Goal: Answer question/provide support: Share knowledge or assist other users

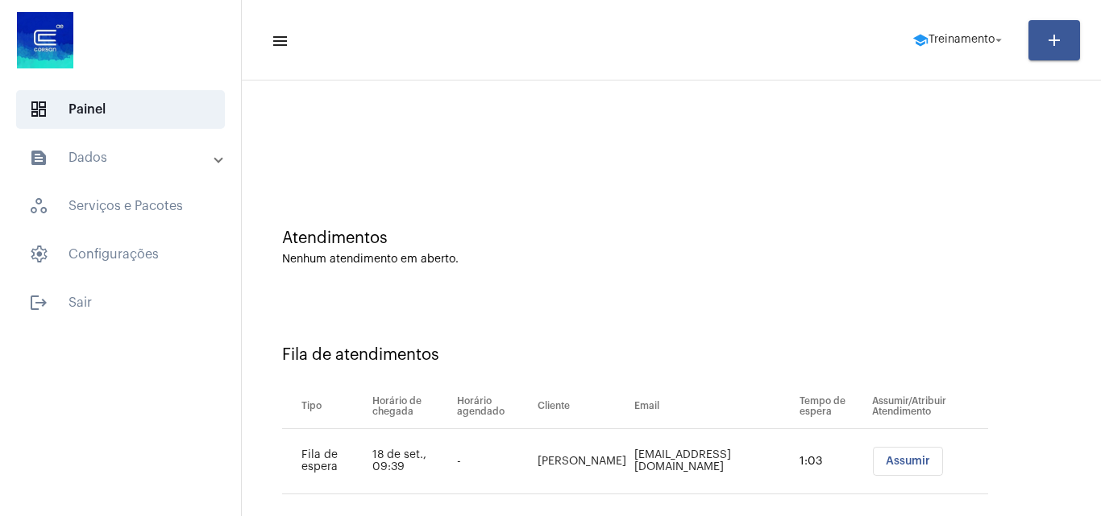
click at [935, 40] on span "Treinamento" at bounding box center [961, 40] width 66 height 11
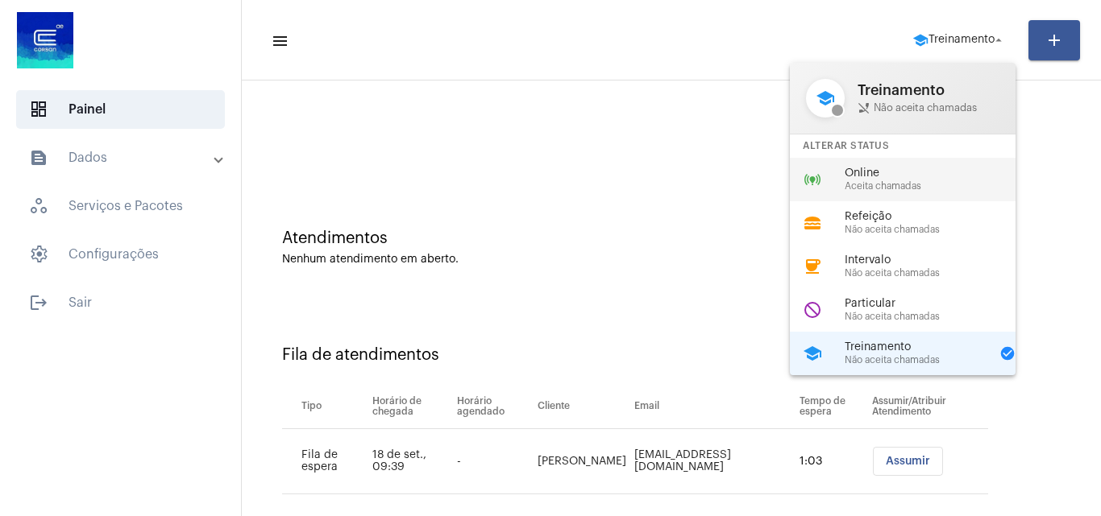
click at [877, 173] on span "Online" at bounding box center [936, 174] width 184 height 12
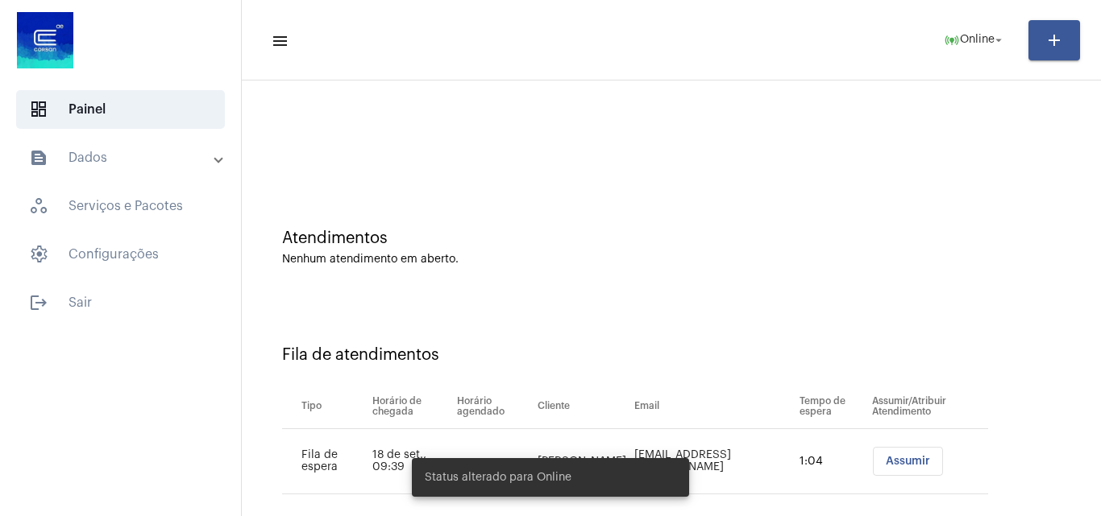
click at [902, 458] on span "Assumir" at bounding box center [907, 461] width 44 height 11
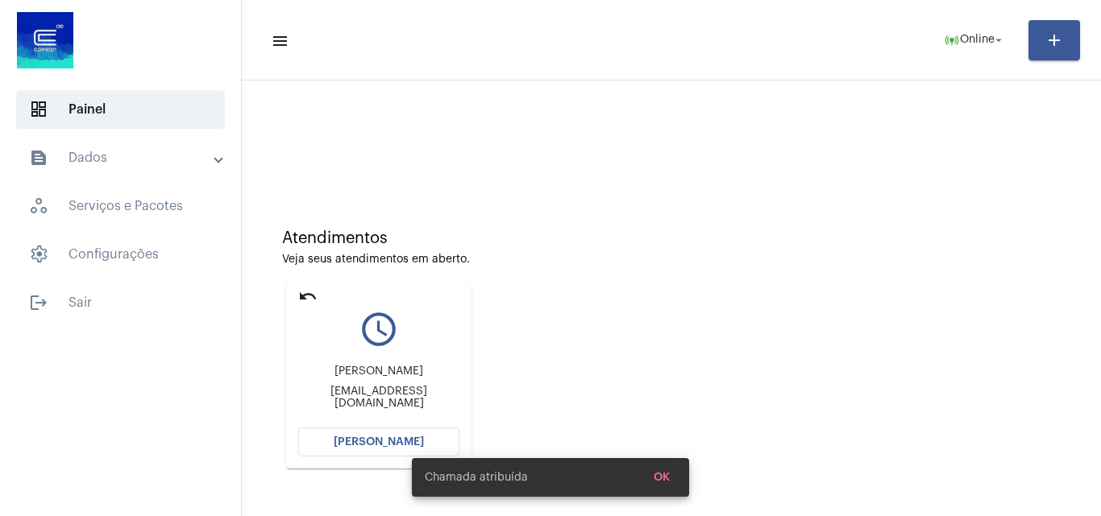
click at [375, 437] on span "[PERSON_NAME]" at bounding box center [379, 442] width 90 height 11
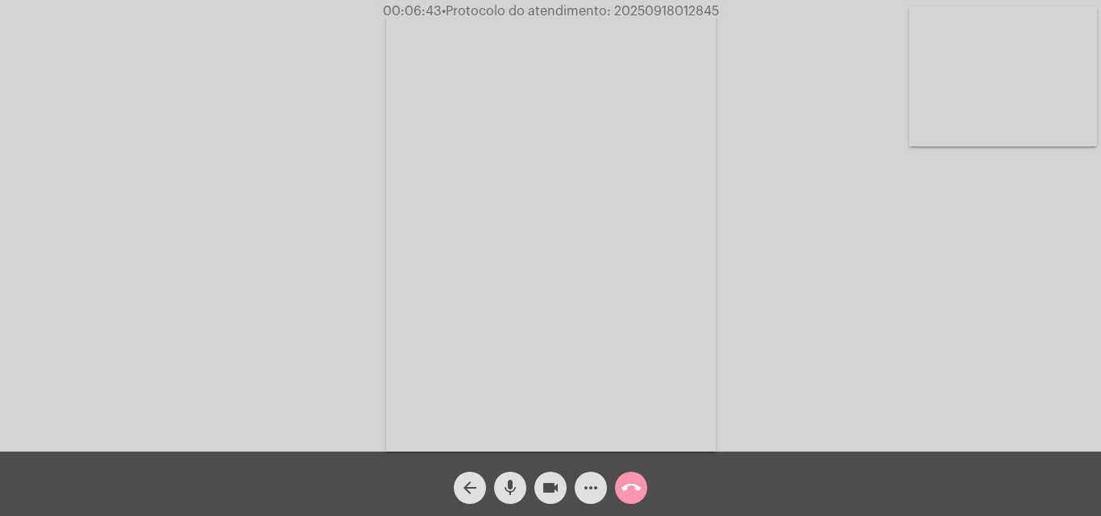
click at [666, 11] on span "• Protocolo do atendimento: 20250918012845" at bounding box center [579, 11] width 277 height 13
copy span "20250918012845"
click at [605, 289] on video at bounding box center [551, 232] width 330 height 440
drag, startPoint x: 123, startPoint y: 236, endPoint x: 184, endPoint y: 232, distance: 60.6
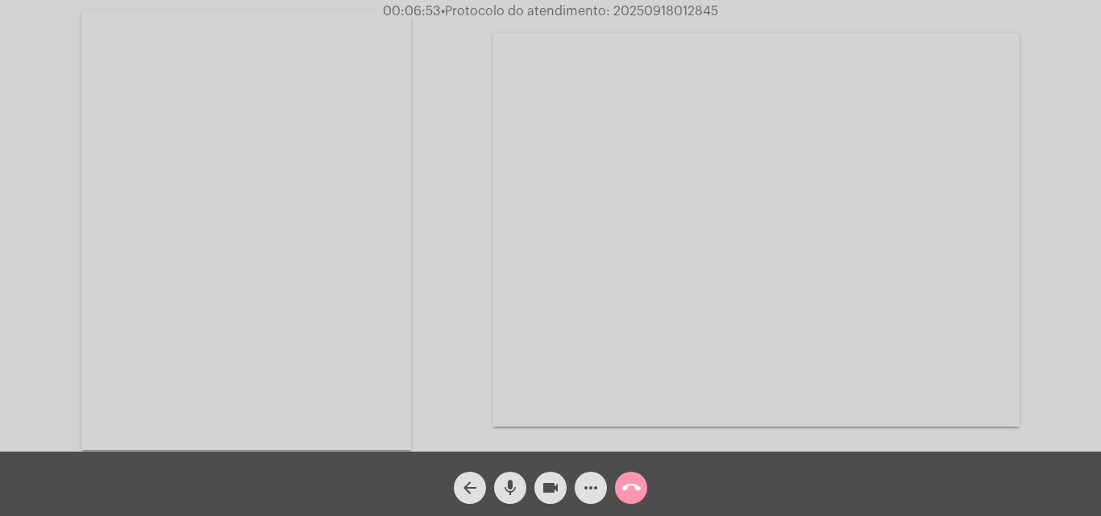
click at [128, 236] on video at bounding box center [246, 230] width 330 height 440
click at [628, 486] on mat-icon "call_end" at bounding box center [630, 488] width 19 height 19
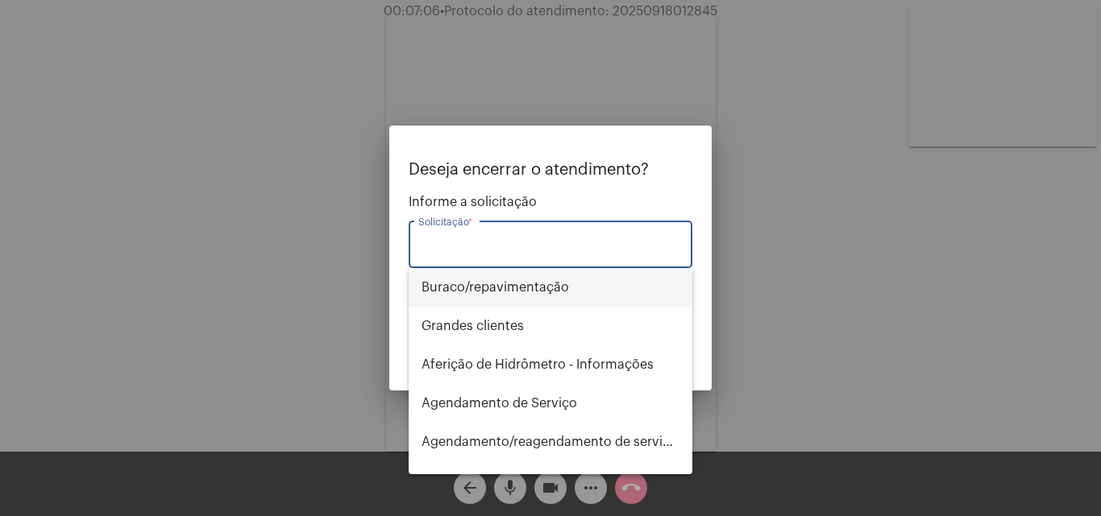
type input "p"
type input "o"
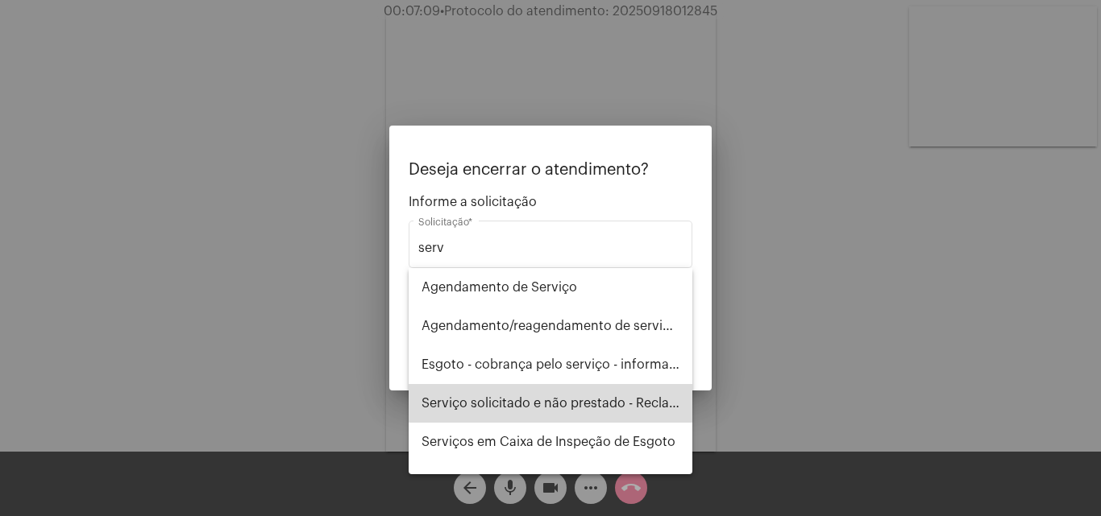
click at [551, 403] on span "Serviço solicitado e não prestado - Reclamação" at bounding box center [550, 403] width 258 height 39
type input "Serviço solicitado e não prestado - Reclamação"
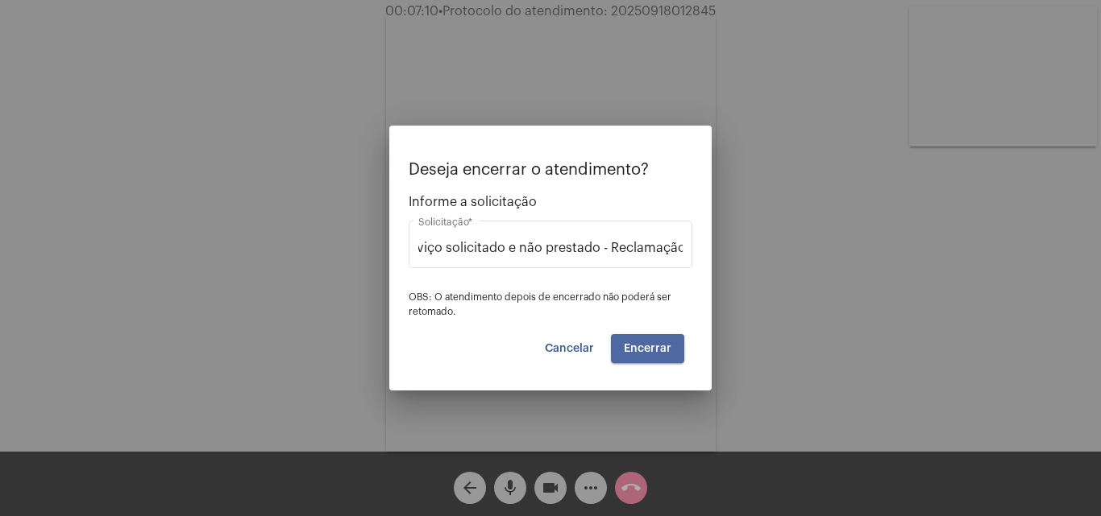
click at [651, 346] on span "Encerrar" at bounding box center [648, 348] width 48 height 11
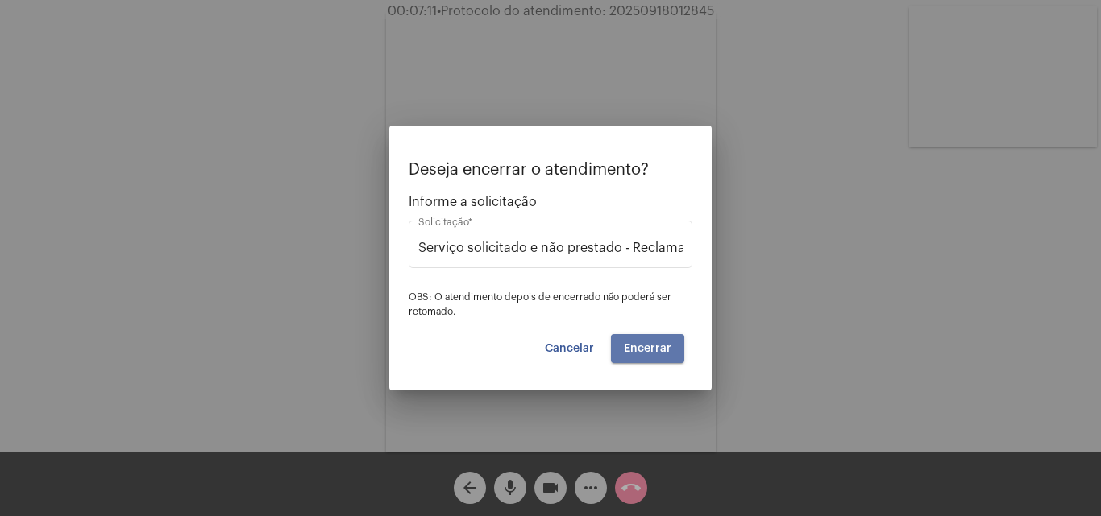
click at [651, 346] on span "Encerrar" at bounding box center [648, 348] width 48 height 11
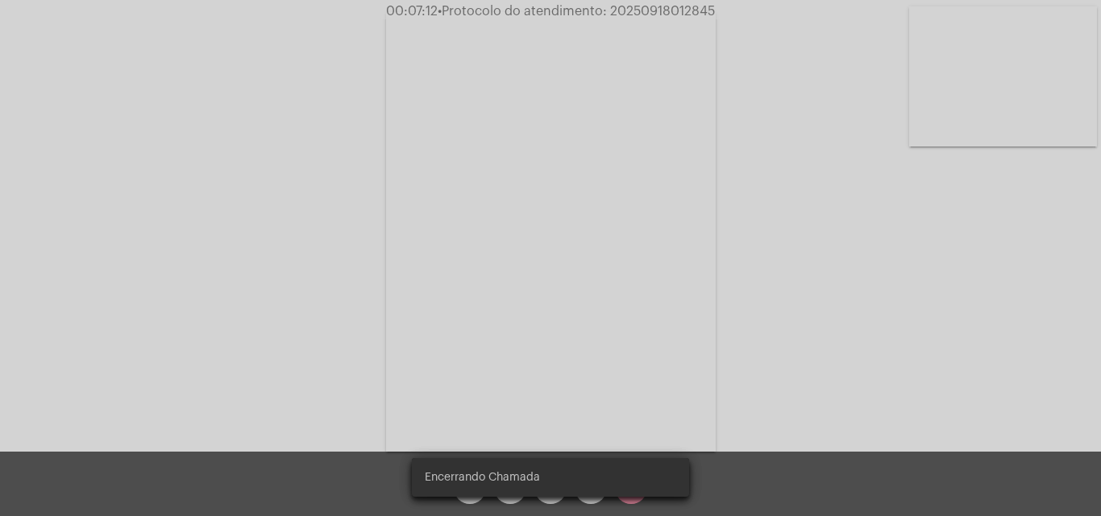
click at [650, 346] on video at bounding box center [551, 232] width 330 height 440
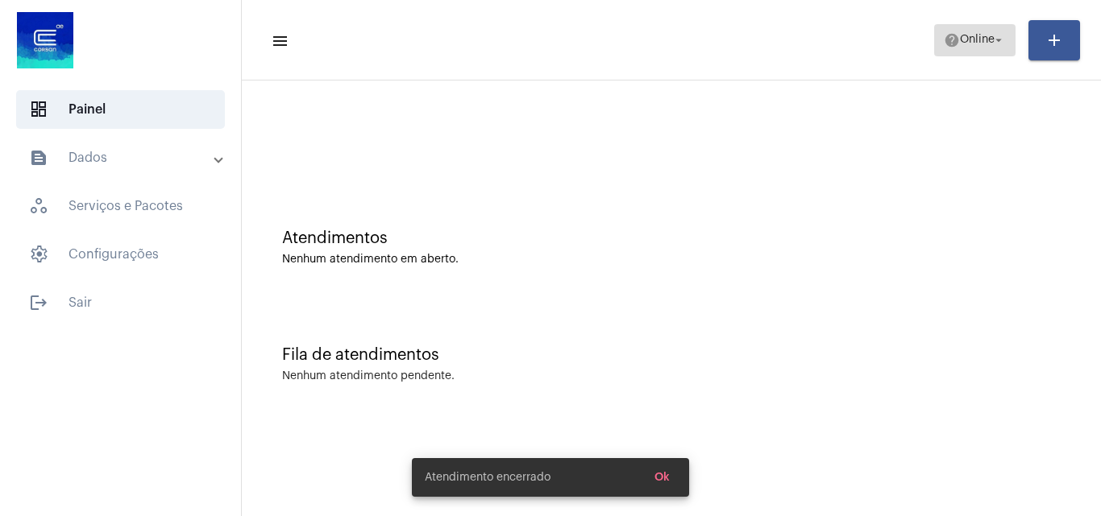
click at [950, 34] on mat-icon "help" at bounding box center [951, 40] width 16 height 16
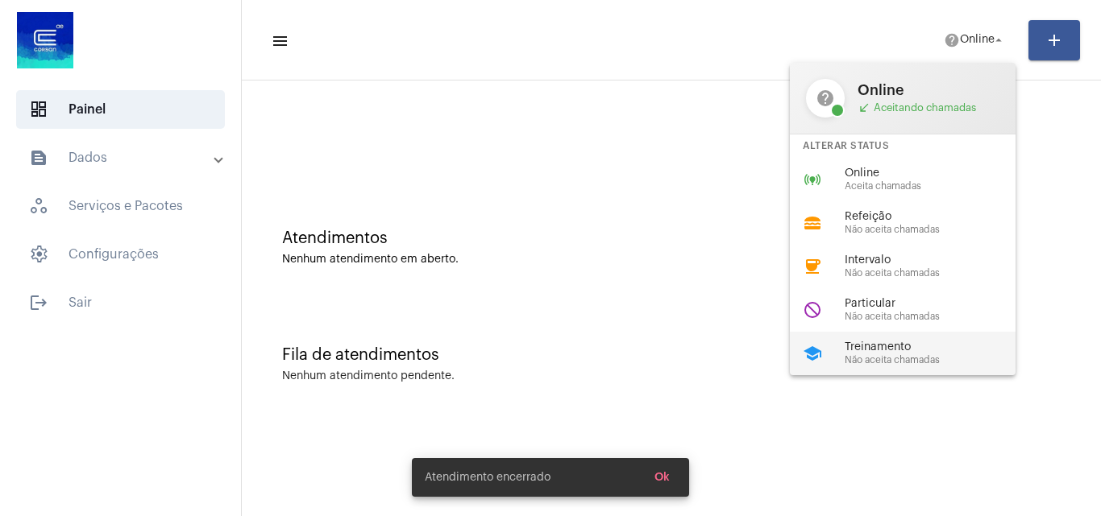
click at [883, 361] on span "Não aceita chamadas" at bounding box center [936, 360] width 184 height 10
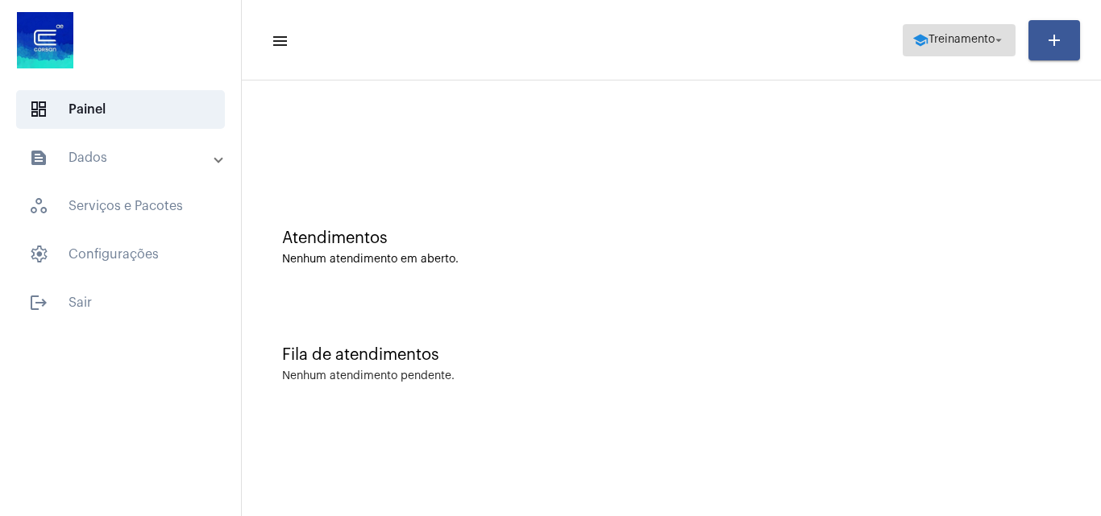
click at [926, 52] on span "school Treinamento arrow_drop_down" at bounding box center [958, 39] width 93 height 29
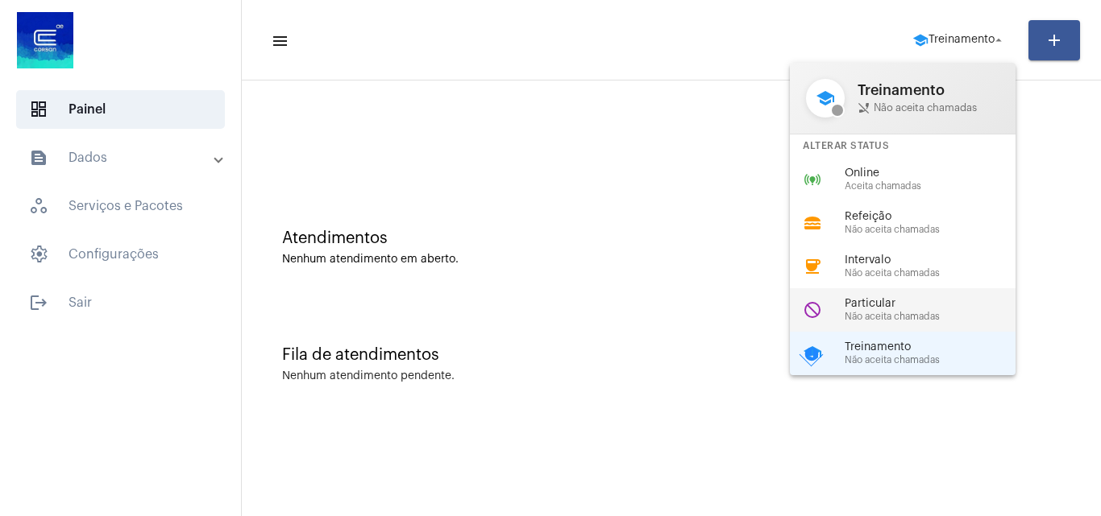
click at [868, 324] on div "do_not_disturb Particular Não aceita chamadas" at bounding box center [915, 310] width 251 height 44
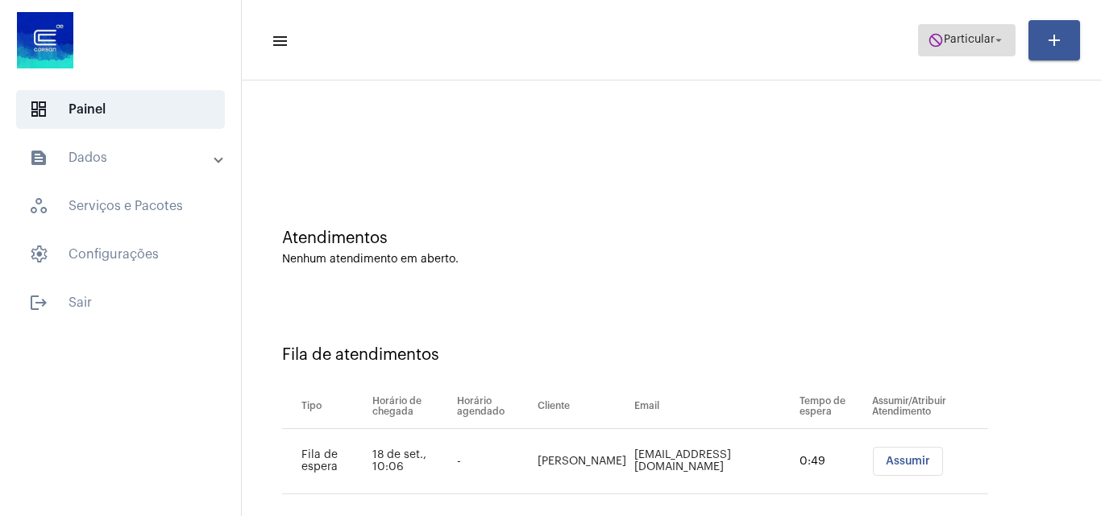
click at [968, 48] on span "do_not_disturb Particular arrow_drop_down" at bounding box center [966, 39] width 78 height 29
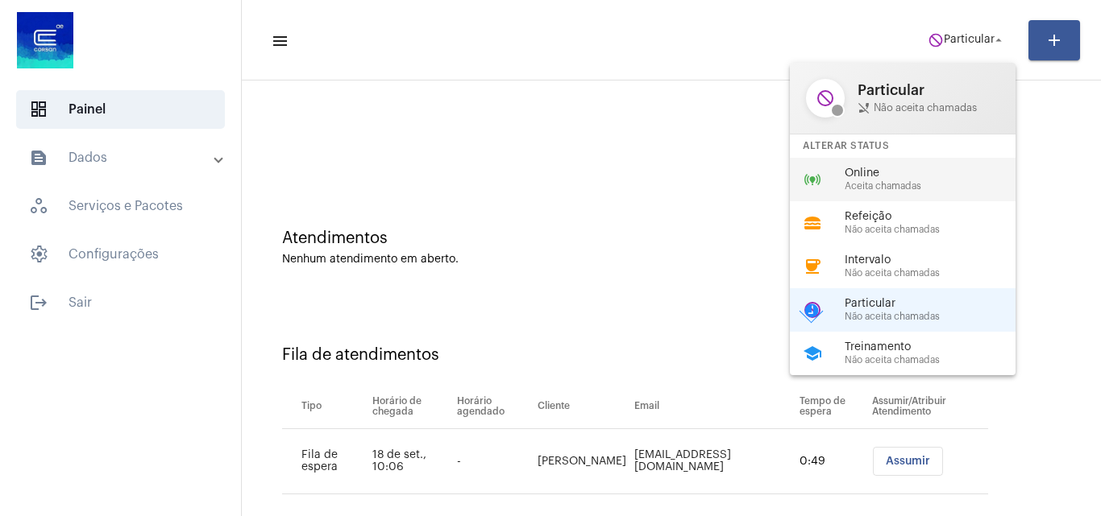
drag, startPoint x: 912, startPoint y: 170, endPoint x: 904, endPoint y: 172, distance: 8.4
click at [911, 170] on span "Online" at bounding box center [936, 174] width 184 height 12
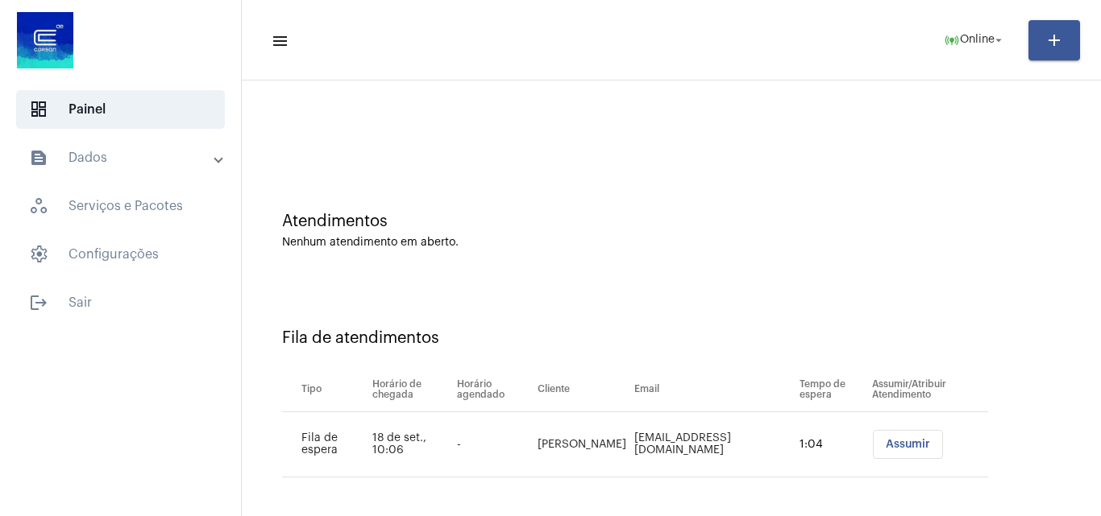
scroll to position [22, 0]
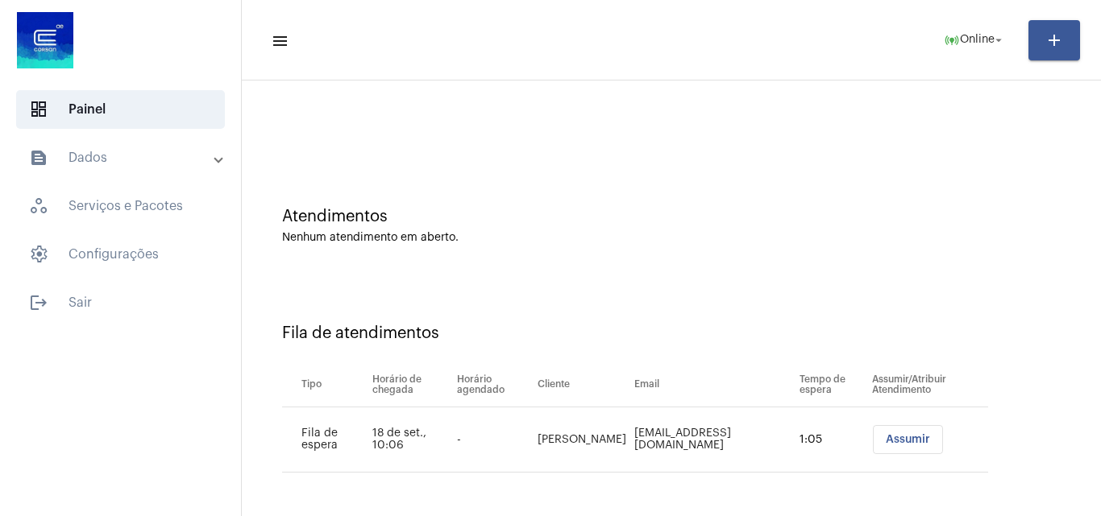
click at [894, 421] on td "Assumir" at bounding box center [928, 440] width 120 height 65
click at [891, 433] on button "Assumir" at bounding box center [908, 439] width 70 height 29
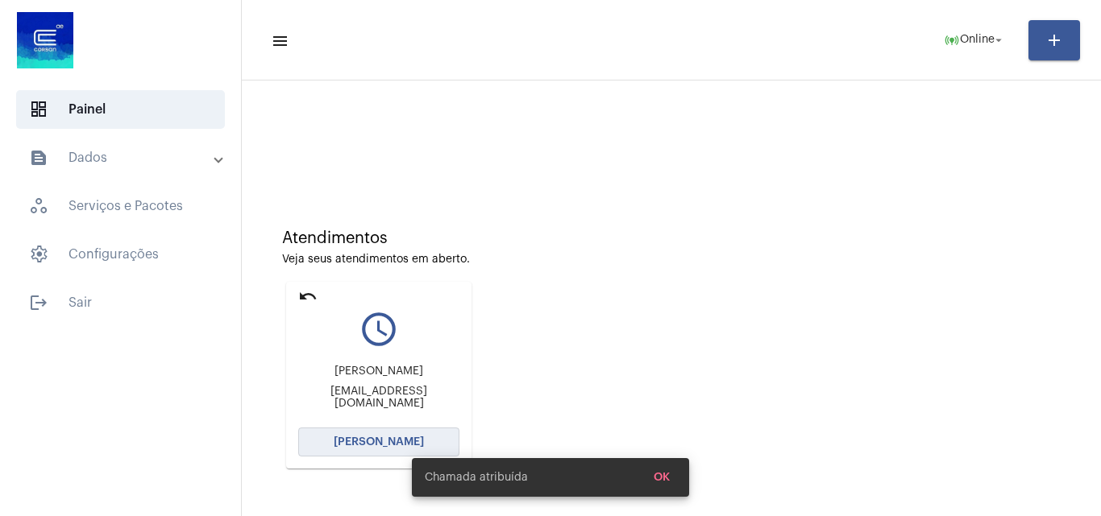
click at [369, 454] on button "[PERSON_NAME]" at bounding box center [378, 442] width 161 height 29
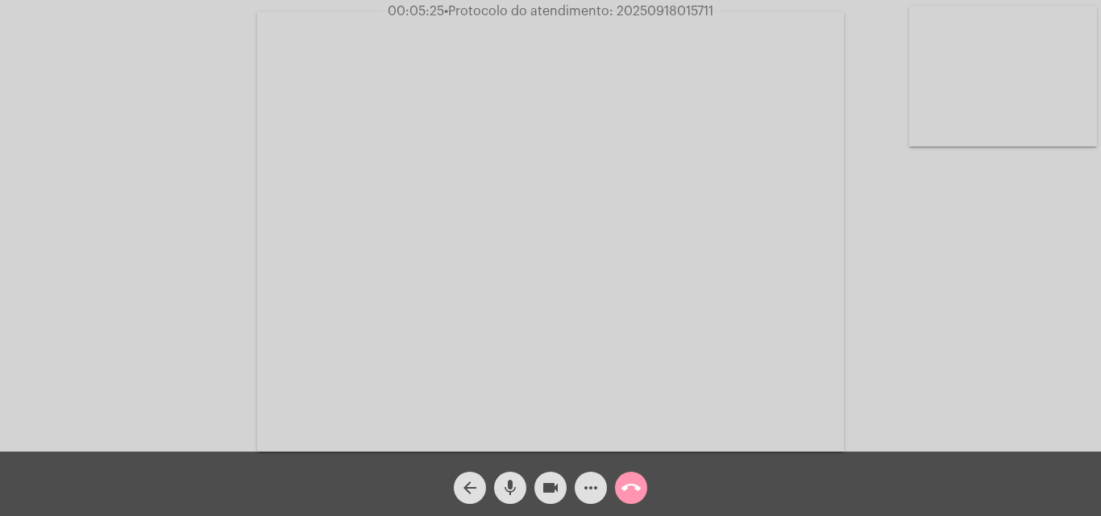
click at [672, 11] on span "• Protocolo do atendimento: 20250918015711" at bounding box center [578, 11] width 269 height 13
click at [672, 11] on span "• Protocolo do atendimento: 20250918015711" at bounding box center [579, 11] width 269 height 13
copy span "20250918015711"
click at [646, 11] on span "• Protocolo do atendimento: 20250918015711" at bounding box center [579, 11] width 269 height 13
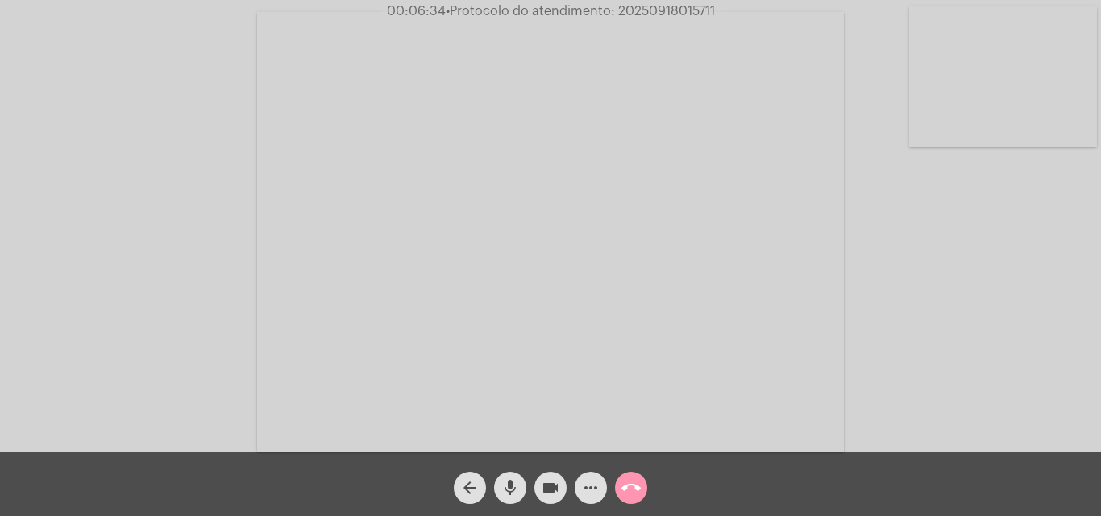
click at [641, 486] on button "call_end" at bounding box center [631, 488] width 32 height 32
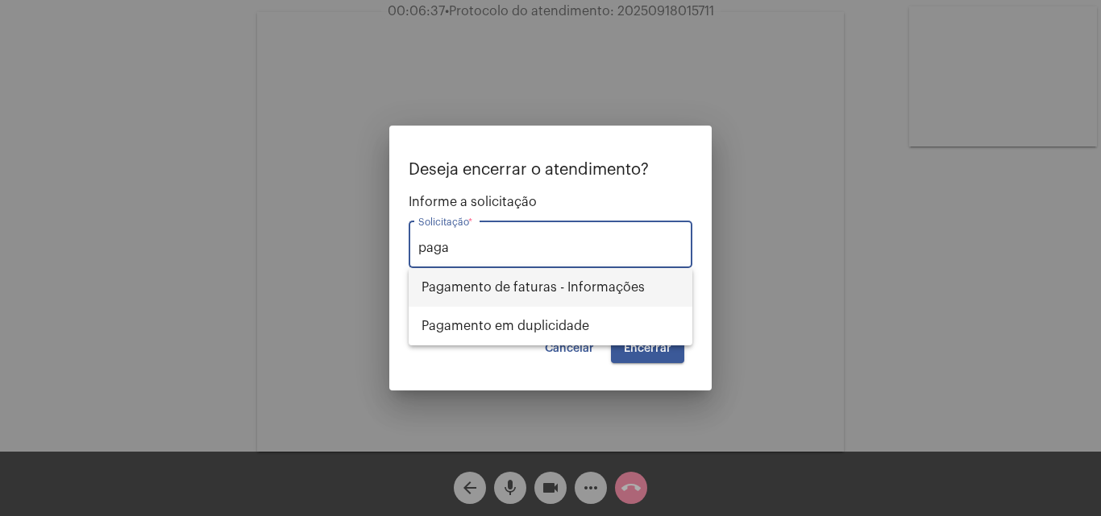
click at [586, 284] on span "Pagamento de faturas - Informações" at bounding box center [550, 287] width 258 height 39
type input "Pagamento de faturas - Informações"
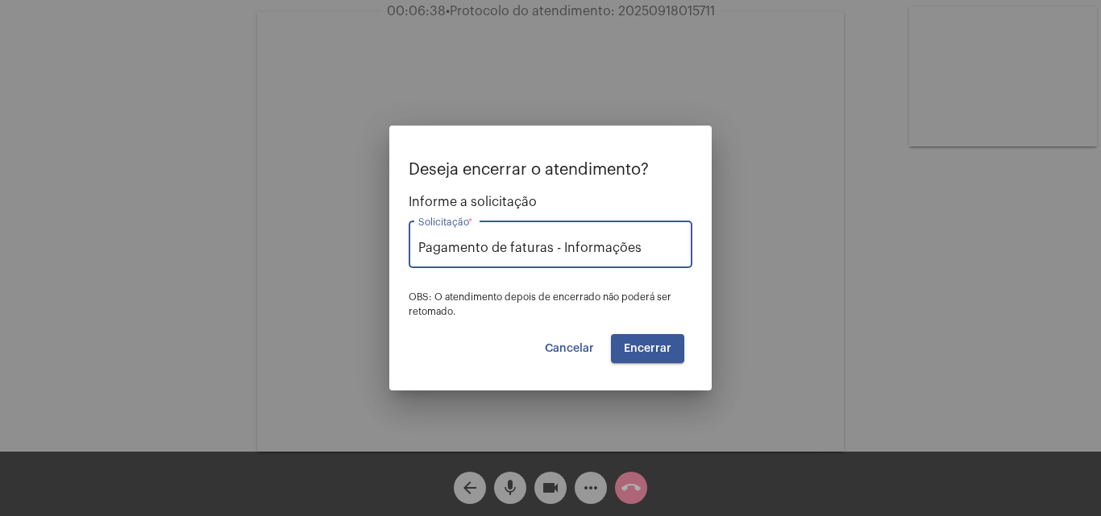
click at [657, 343] on span "Encerrar" at bounding box center [648, 348] width 48 height 11
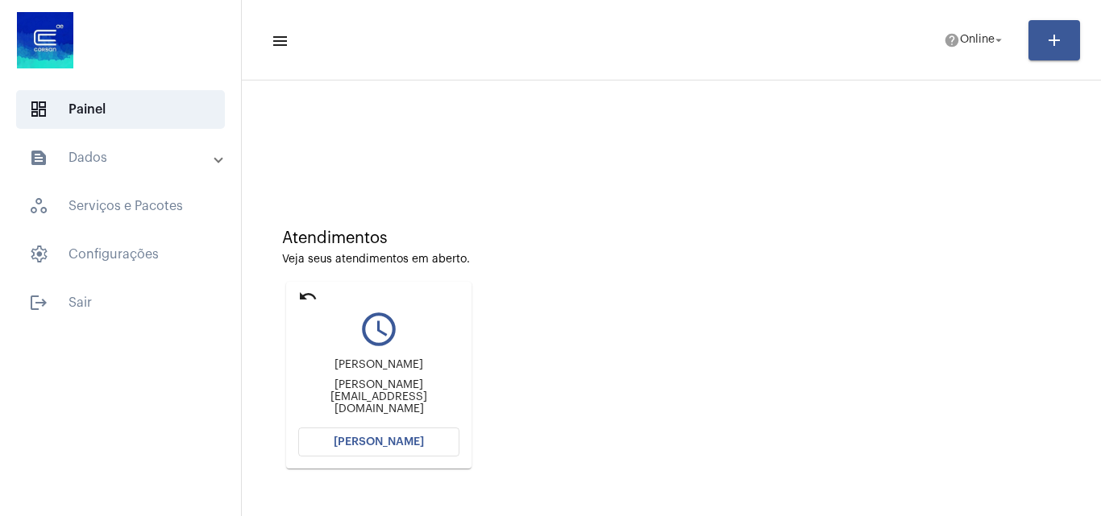
click at [412, 441] on span "[PERSON_NAME]" at bounding box center [379, 442] width 90 height 11
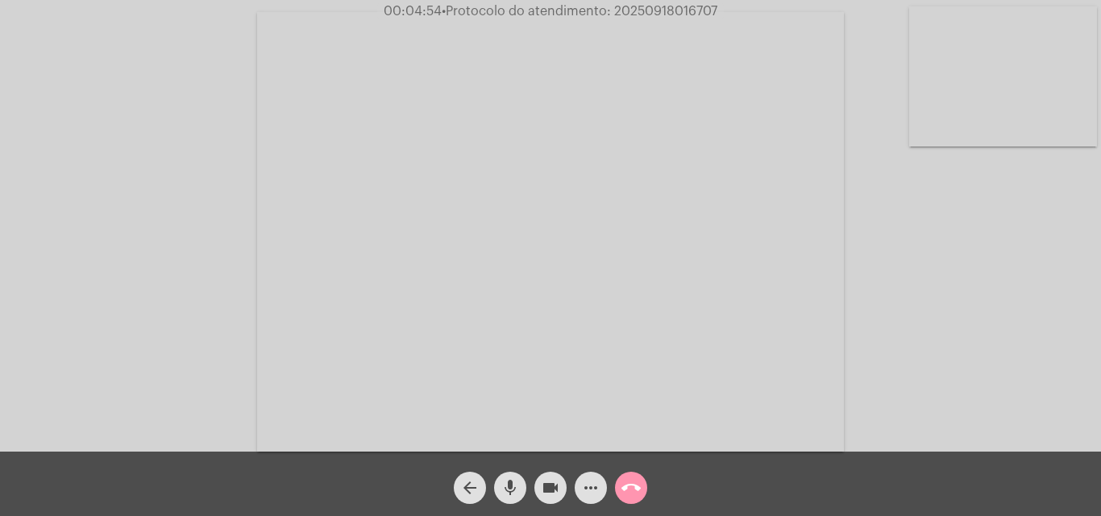
click at [663, 6] on span "• Protocolo do atendimento: 20250918016707" at bounding box center [579, 11] width 276 height 13
copy span "20250918016707"
click at [630, 492] on mat-icon "call_end" at bounding box center [630, 488] width 19 height 19
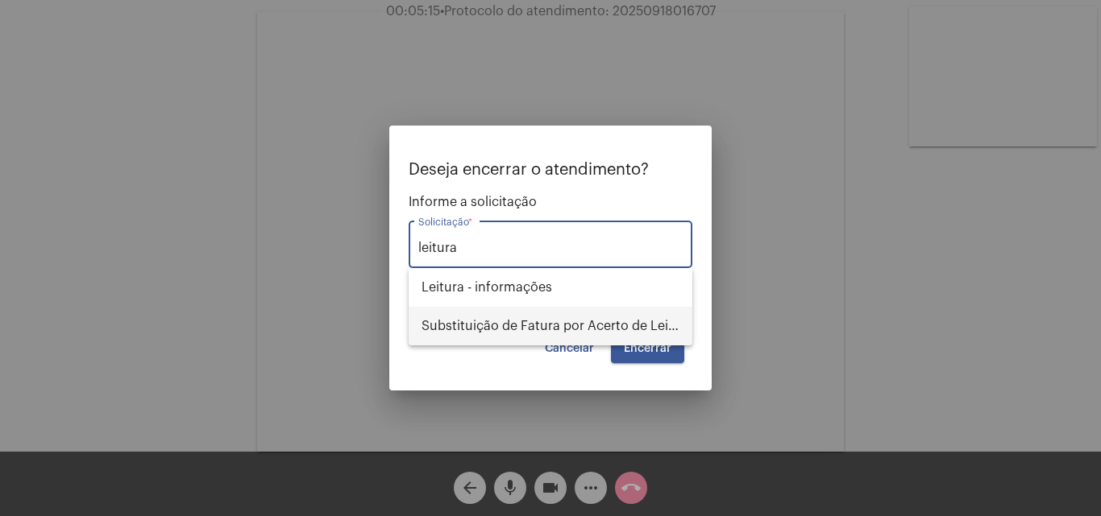
click at [519, 330] on span "Substituição de Fatura por Acerto de Leitura" at bounding box center [550, 326] width 258 height 39
type input "Substituição de Fatura por Acerto de Leitura"
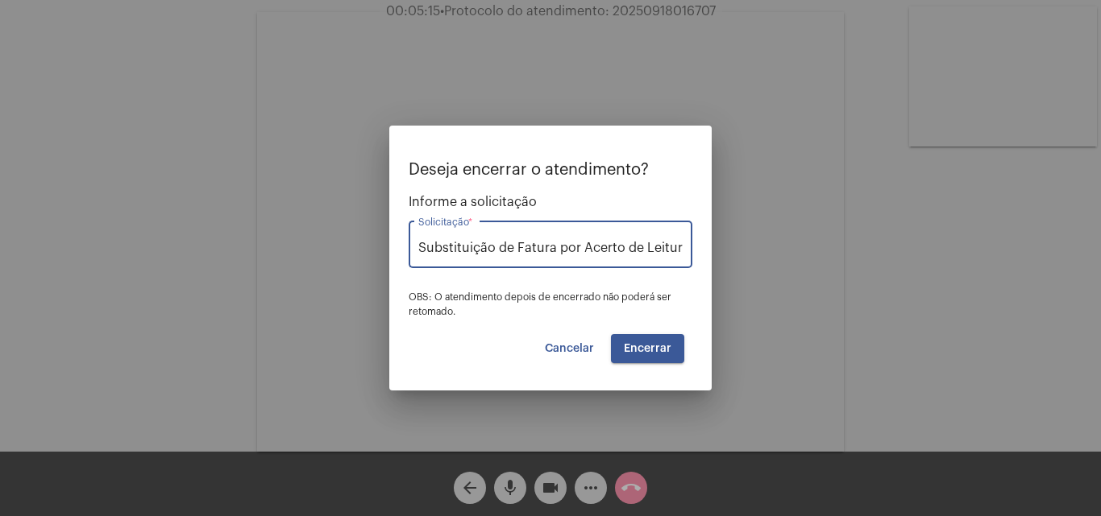
scroll to position [0, 2]
click at [626, 342] on button "Encerrar" at bounding box center [647, 348] width 73 height 29
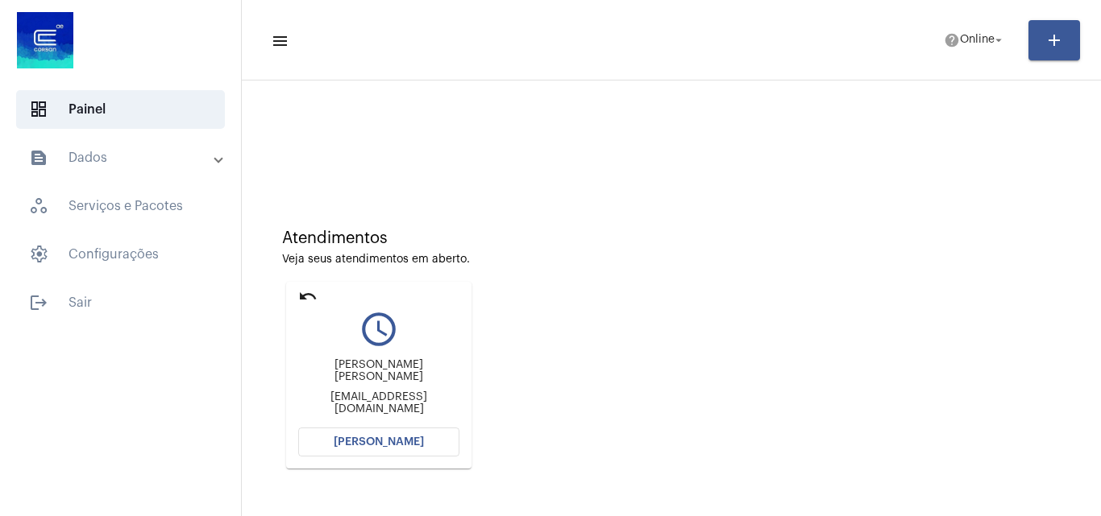
click at [301, 296] on mat-icon "undo" at bounding box center [307, 296] width 19 height 19
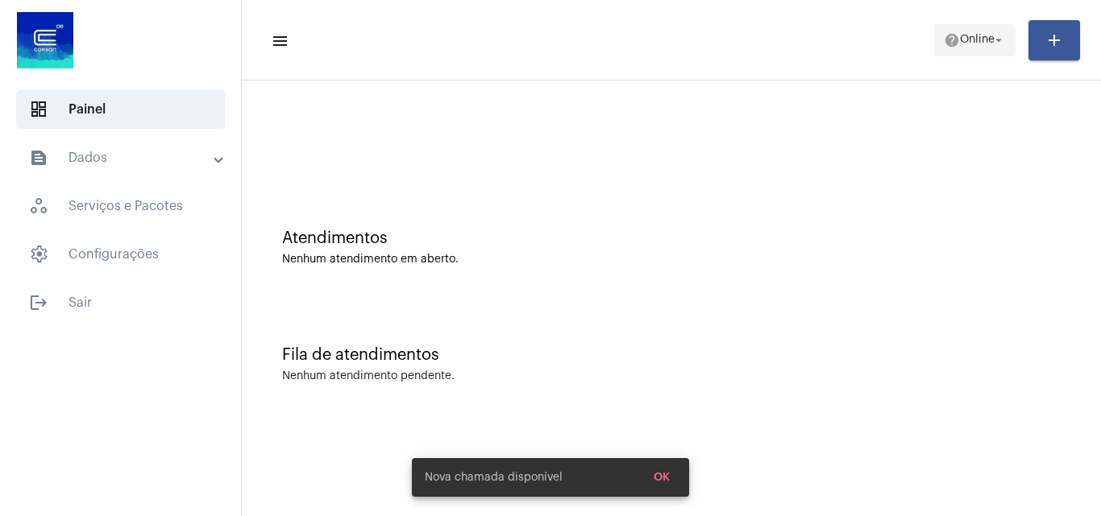
click at [975, 42] on span "Online" at bounding box center [977, 40] width 35 height 11
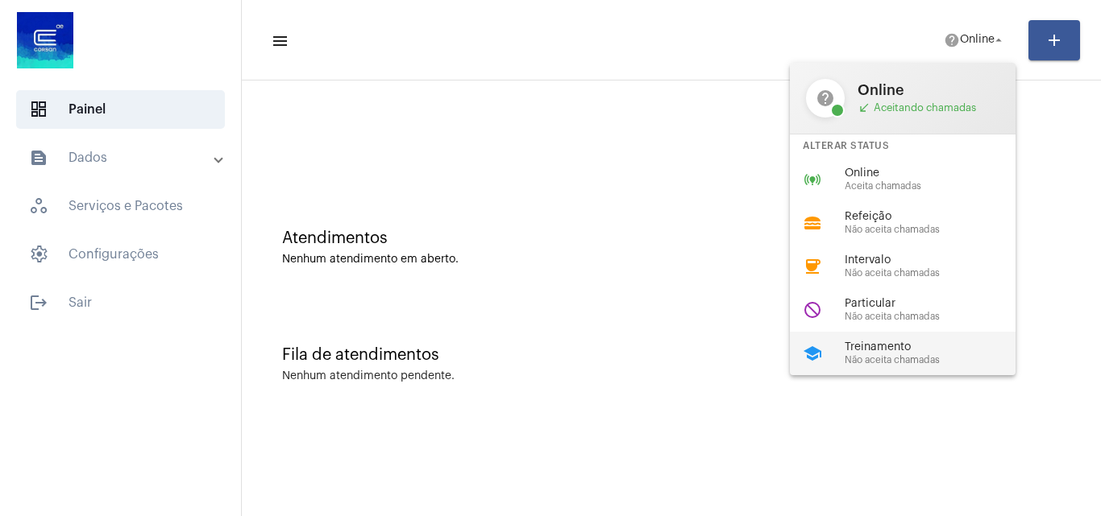
click at [894, 356] on span "Não aceita chamadas" at bounding box center [936, 360] width 184 height 10
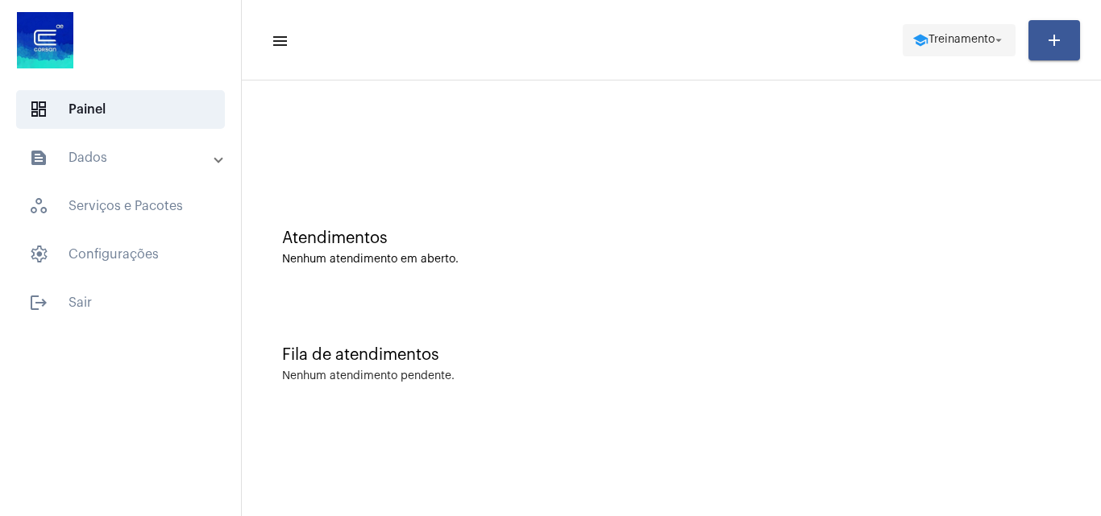
click at [949, 37] on span "Treinamento" at bounding box center [961, 40] width 66 height 11
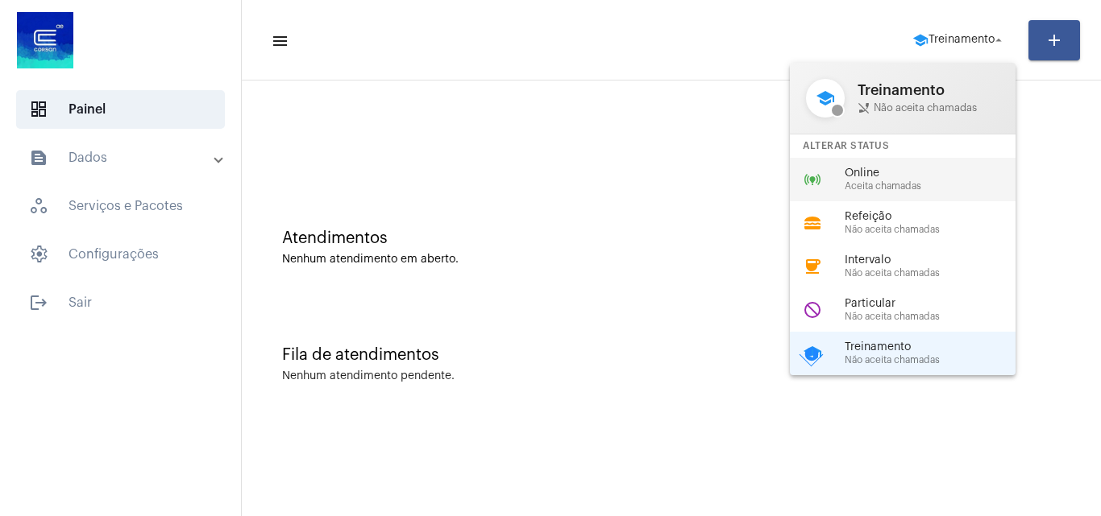
click at [915, 185] on span "Aceita chamadas" at bounding box center [936, 186] width 184 height 10
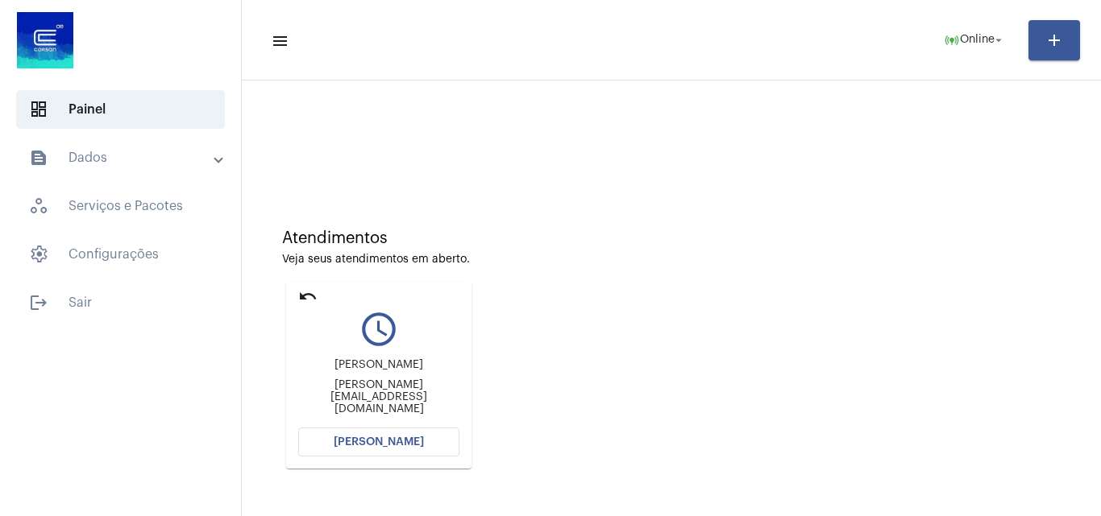
click at [415, 440] on span "[PERSON_NAME]" at bounding box center [379, 442] width 90 height 11
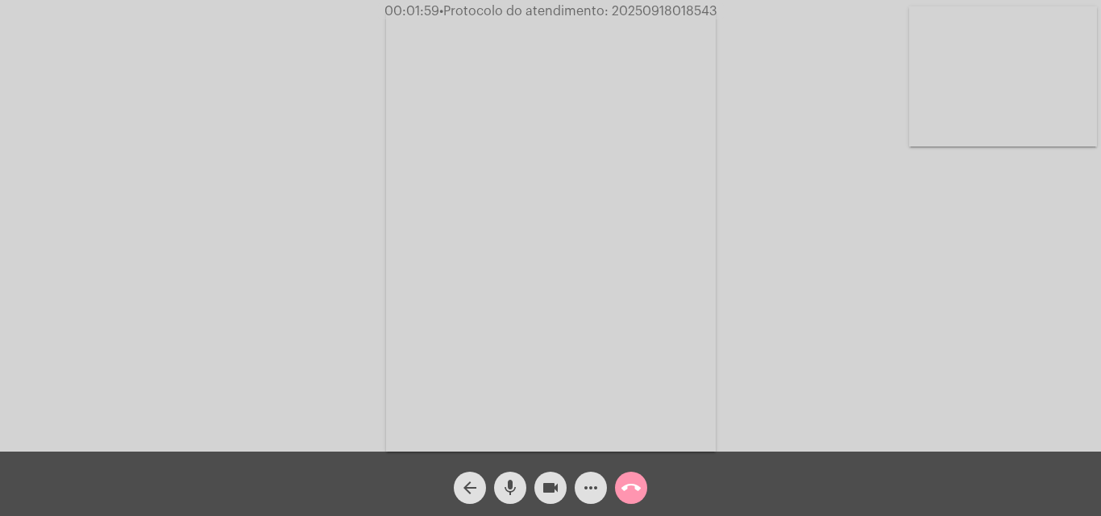
click at [693, 6] on span "• Protocolo do atendimento: 20250918018543" at bounding box center [578, 11] width 278 height 13
click at [692, 6] on span "• Protocolo do atendimento: 20250918018543" at bounding box center [578, 11] width 278 height 13
copy span "20250918018543"
click at [638, 488] on mat-icon "call_end" at bounding box center [630, 488] width 19 height 19
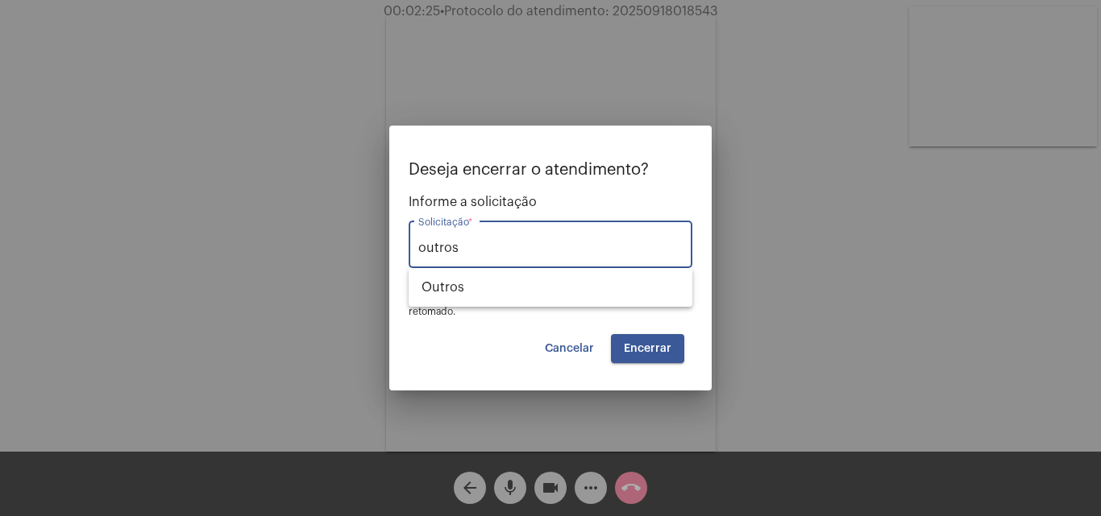
type input "outros"
drag, startPoint x: 492, startPoint y: 247, endPoint x: 419, endPoint y: 243, distance: 73.4
click at [419, 243] on input "outros" at bounding box center [550, 248] width 264 height 15
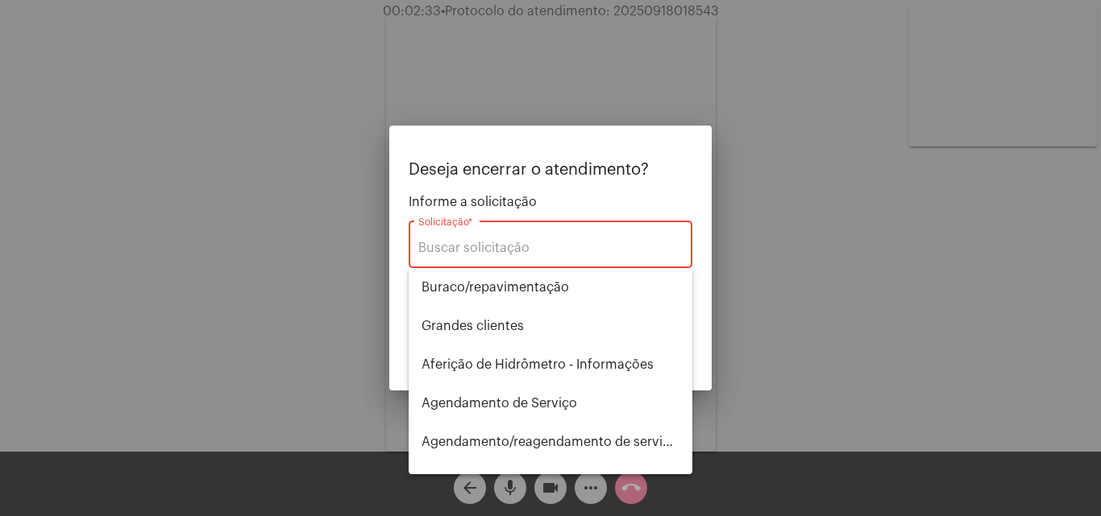
click at [874, 147] on div at bounding box center [550, 258] width 1101 height 516
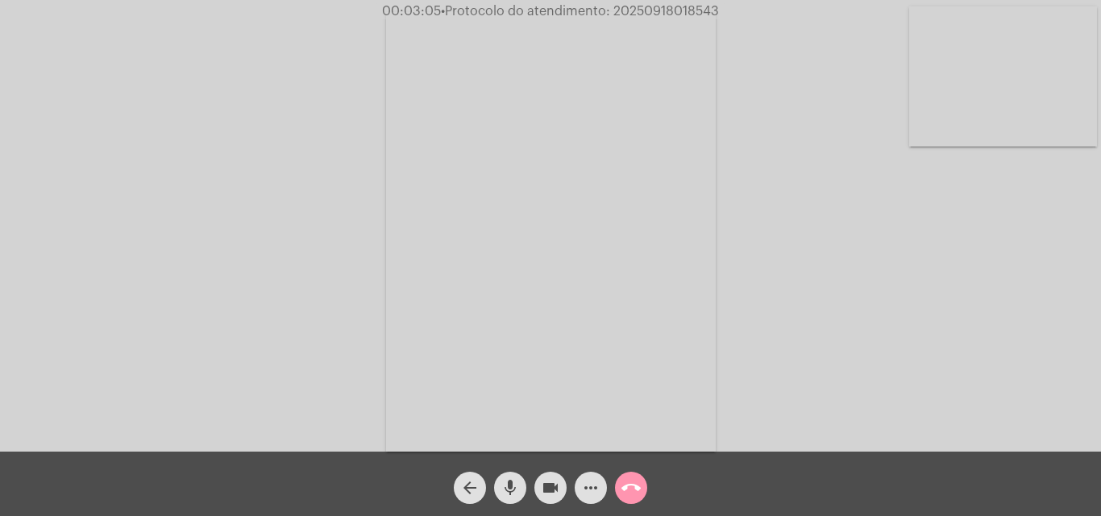
click at [682, 10] on span "• Protocolo do atendimento: 20250918018543" at bounding box center [580, 11] width 278 height 13
copy span "20250918018543"
click at [642, 492] on button "call_end" at bounding box center [631, 488] width 32 height 32
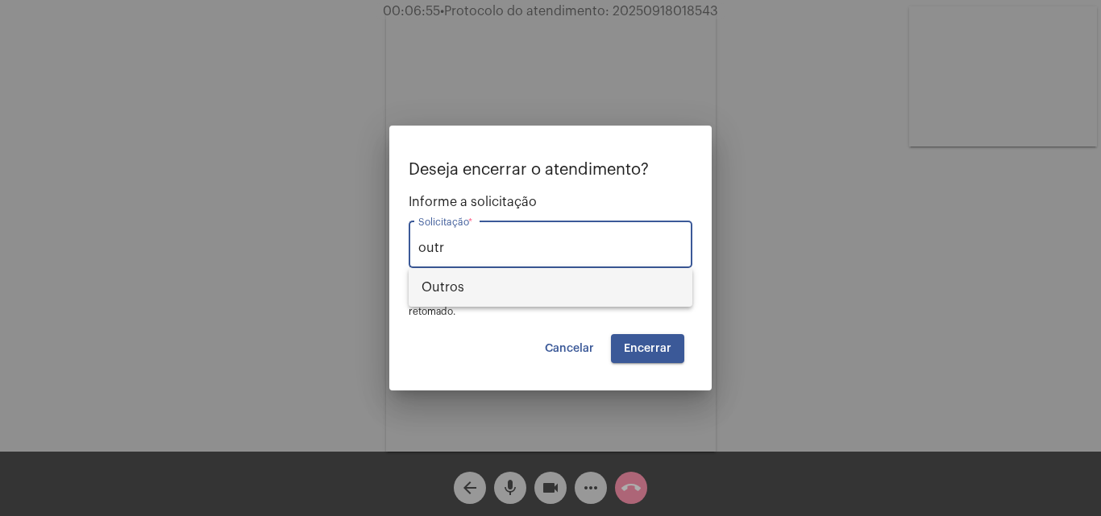
click at [549, 301] on span "Outros" at bounding box center [550, 287] width 258 height 39
type input "Outros"
click at [647, 347] on span "Encerrar" at bounding box center [648, 348] width 48 height 11
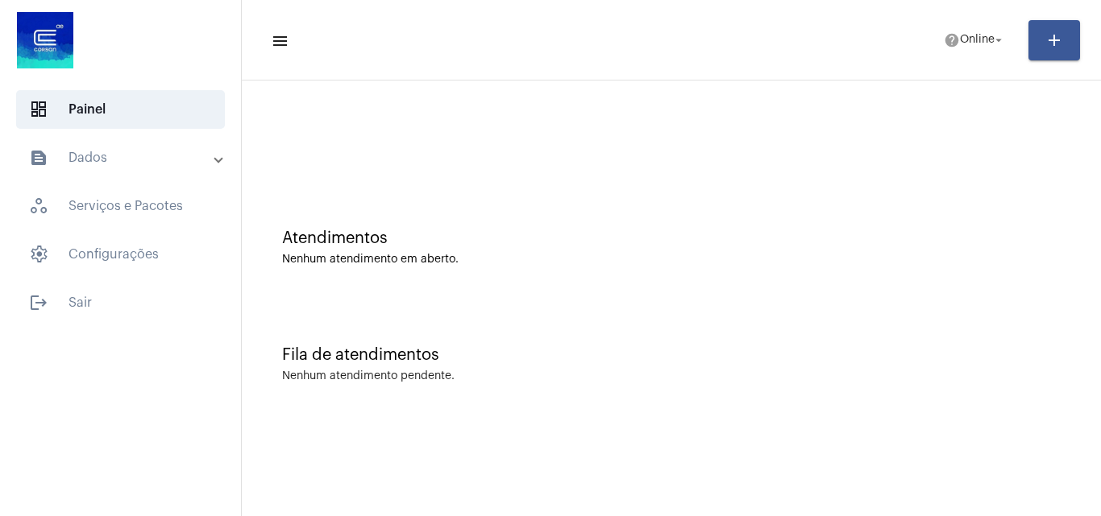
click at [561, 259] on div "Nenhum atendimento em aberto." at bounding box center [671, 260] width 778 height 12
click at [135, 167] on mat-panel-title "text_snippet_outlined Dados" at bounding box center [122, 157] width 186 height 19
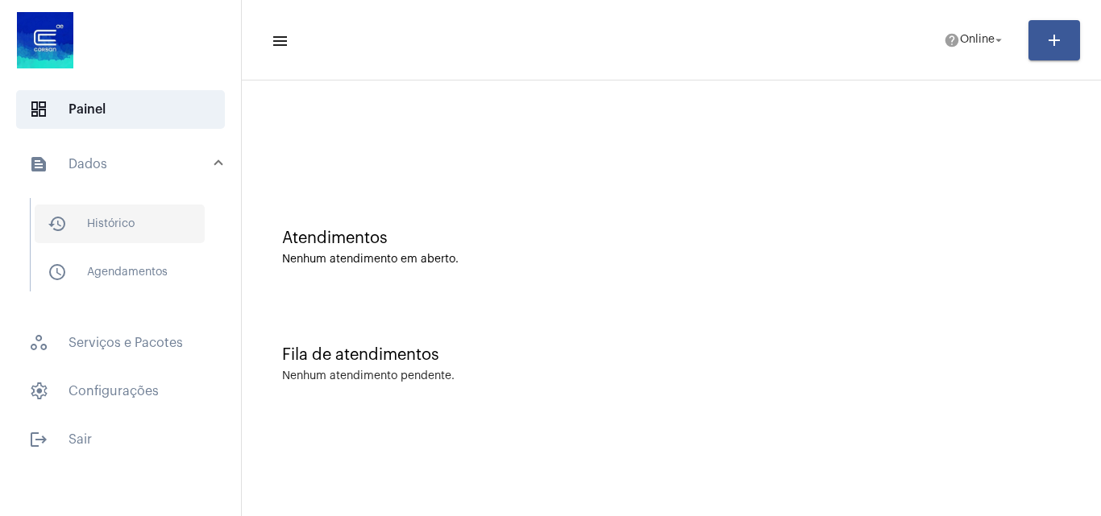
click at [128, 237] on span "history_outlined Histórico" at bounding box center [120, 224] width 170 height 39
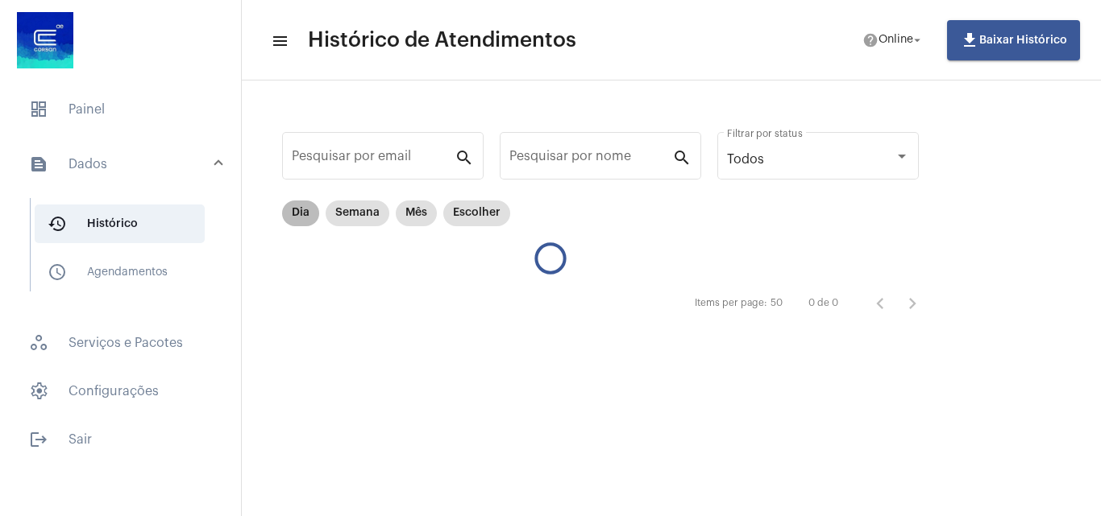
click at [296, 205] on mat-chip "Dia" at bounding box center [300, 214] width 37 height 26
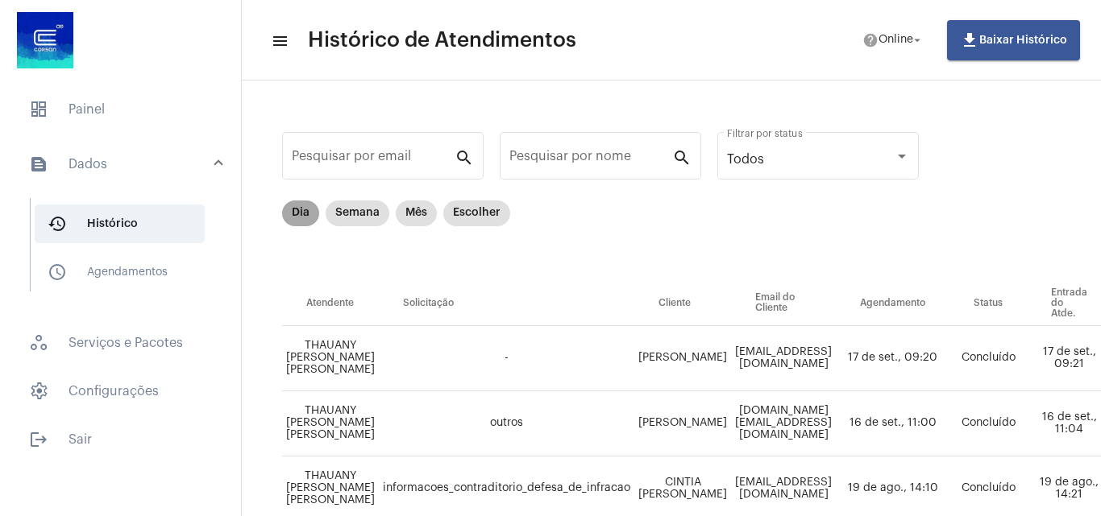
click at [305, 205] on mat-chip "Dia" at bounding box center [300, 214] width 37 height 26
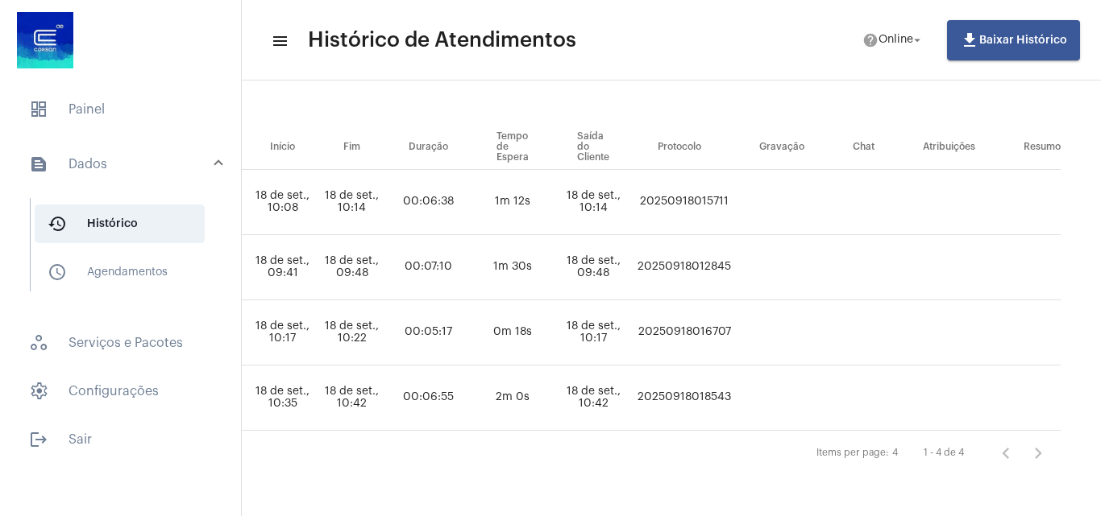
scroll to position [161, 1027]
click at [696, 392] on td "20250918018543" at bounding box center [684, 398] width 102 height 65
copy td "20250918018543"
click at [122, 93] on span "dashboard Painel" at bounding box center [120, 109] width 209 height 39
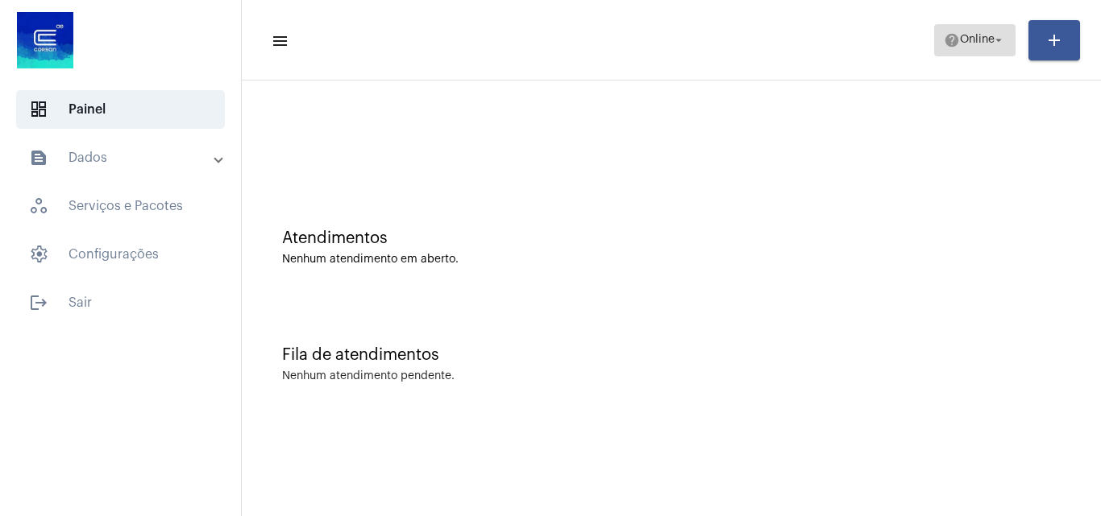
click at [965, 48] on span "help Online arrow_drop_down" at bounding box center [974, 39] width 62 height 29
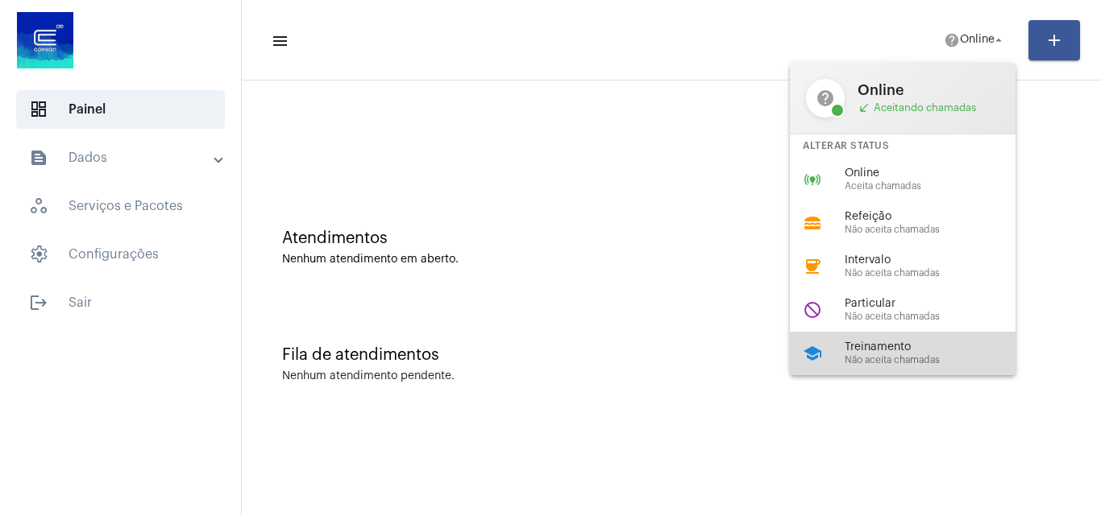
click at [887, 338] on div "school Treinamento Não aceita chamadas" at bounding box center [915, 354] width 251 height 44
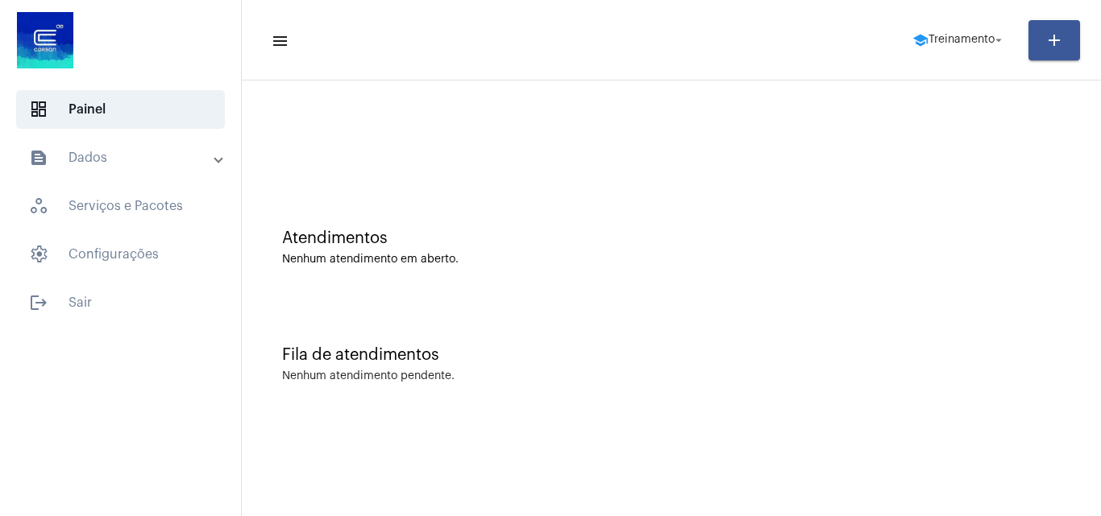
click at [946, 293] on div "Atendimentos Nenhum atendimento em aberto." at bounding box center [671, 239] width 843 height 117
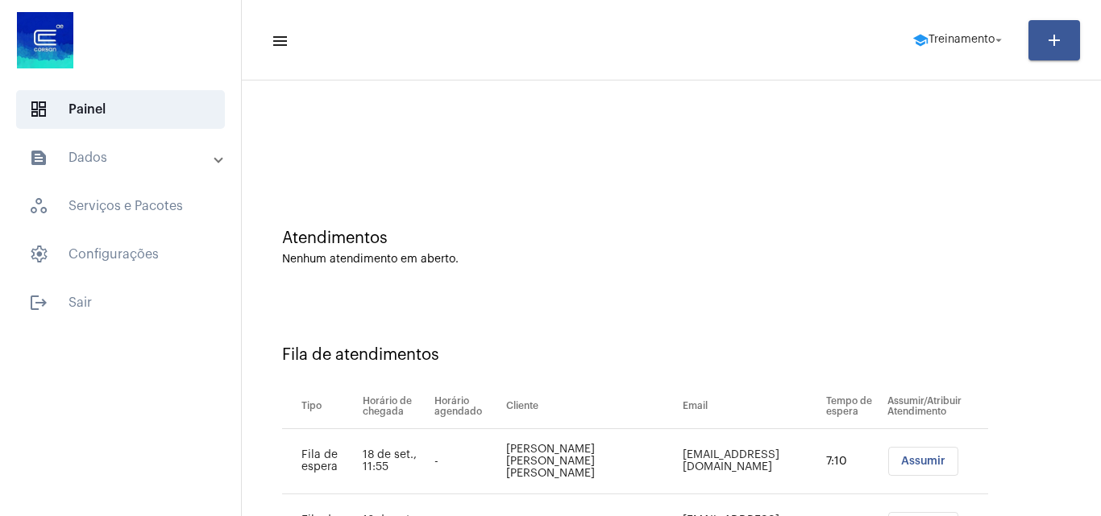
scroll to position [152, 0]
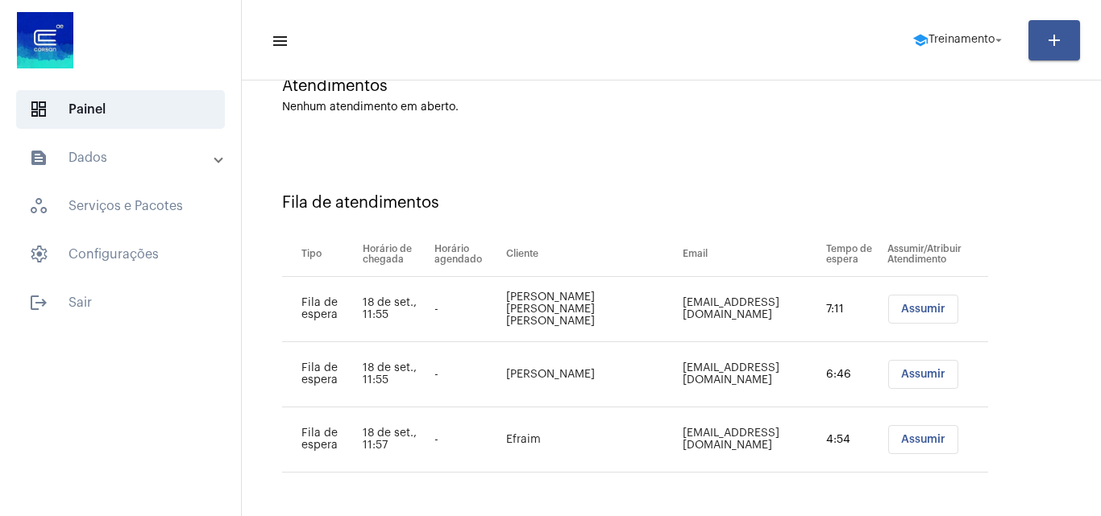
click at [901, 310] on span "Assumir" at bounding box center [923, 309] width 44 height 11
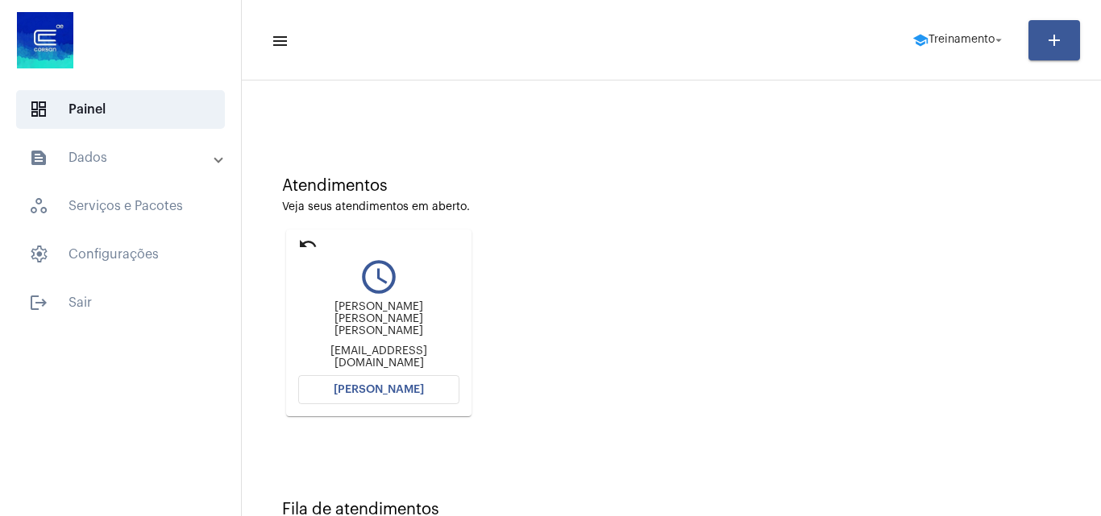
scroll to position [81, 0]
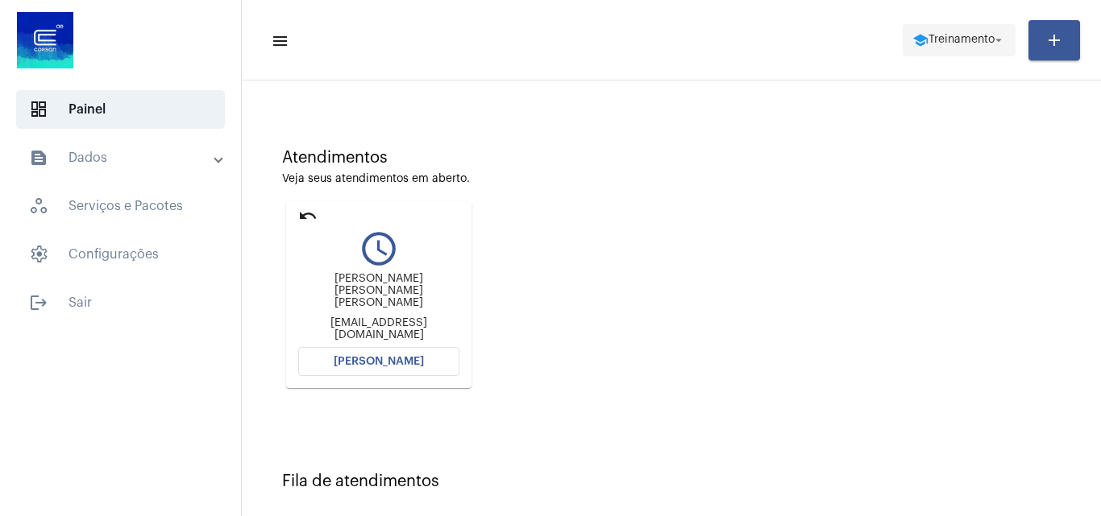
click at [968, 35] on span "school Treinamento arrow_drop_down" at bounding box center [958, 39] width 93 height 29
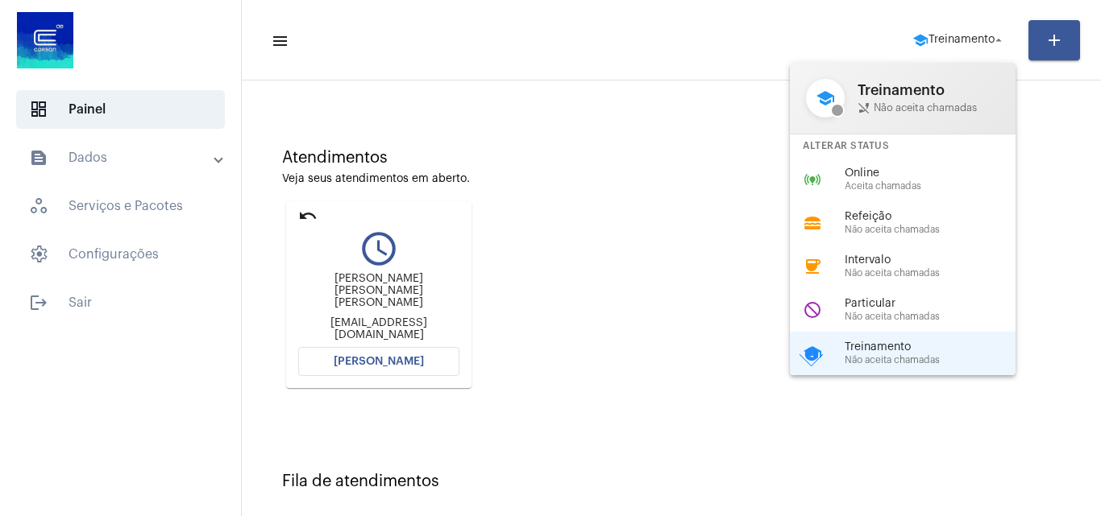
click at [874, 182] on span "Aceita chamadas" at bounding box center [936, 186] width 184 height 10
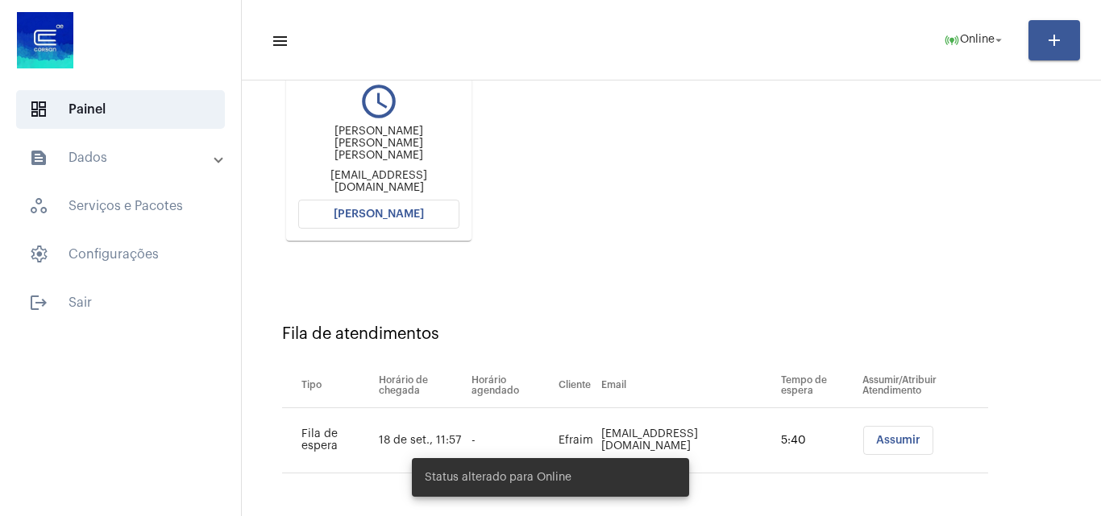
scroll to position [229, 0]
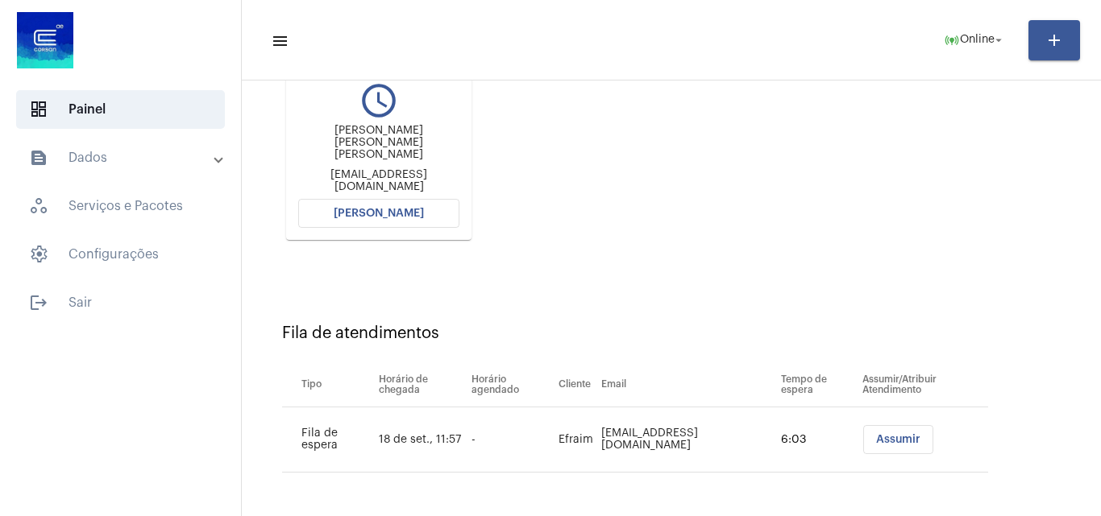
drag, startPoint x: 419, startPoint y: 228, endPoint x: 417, endPoint y: 213, distance: 14.6
click at [419, 227] on mat-card "undo query_builder [PERSON_NAME] [PERSON_NAME] [PERSON_NAME] [EMAIL_ADDRESS][DO…" at bounding box center [378, 146] width 185 height 187
click at [417, 213] on span "[PERSON_NAME]" at bounding box center [379, 213] width 90 height 11
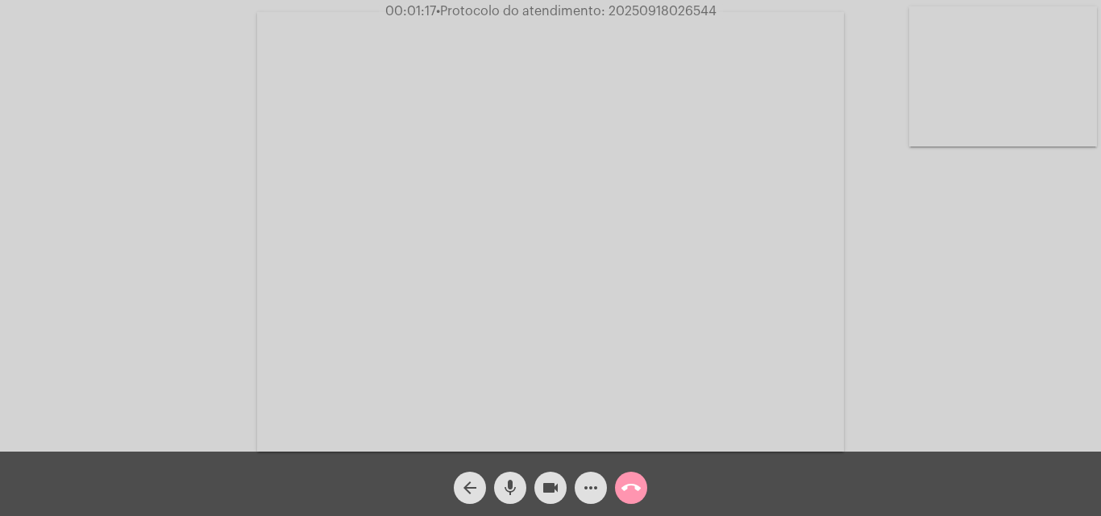
click at [972, 67] on video at bounding box center [1003, 76] width 188 height 140
click at [285, 369] on video at bounding box center [246, 230] width 330 height 440
click at [651, 9] on span "• Protocolo do atendimento: 20250918026544" at bounding box center [578, 11] width 280 height 13
copy span "20250918026544"
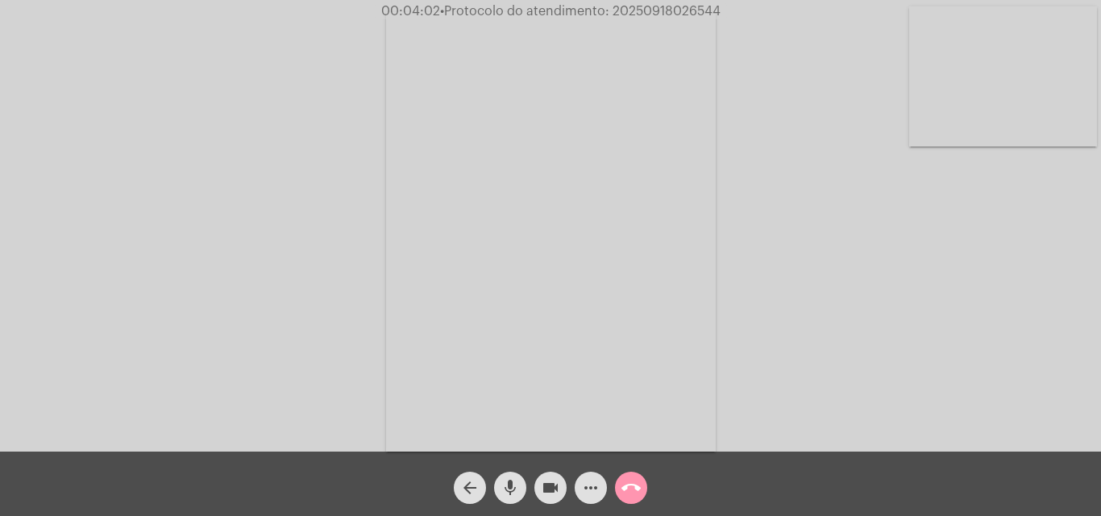
click at [755, 258] on div "Acessando Câmera e Microfone..." at bounding box center [550, 230] width 1097 height 452
click at [687, 12] on span "• Protocolo do atendimento: 20250918026544" at bounding box center [577, 11] width 280 height 13
copy span "20250918026544"
click at [838, 259] on div "Acessando Câmera e Microfone..." at bounding box center [550, 230] width 1097 height 452
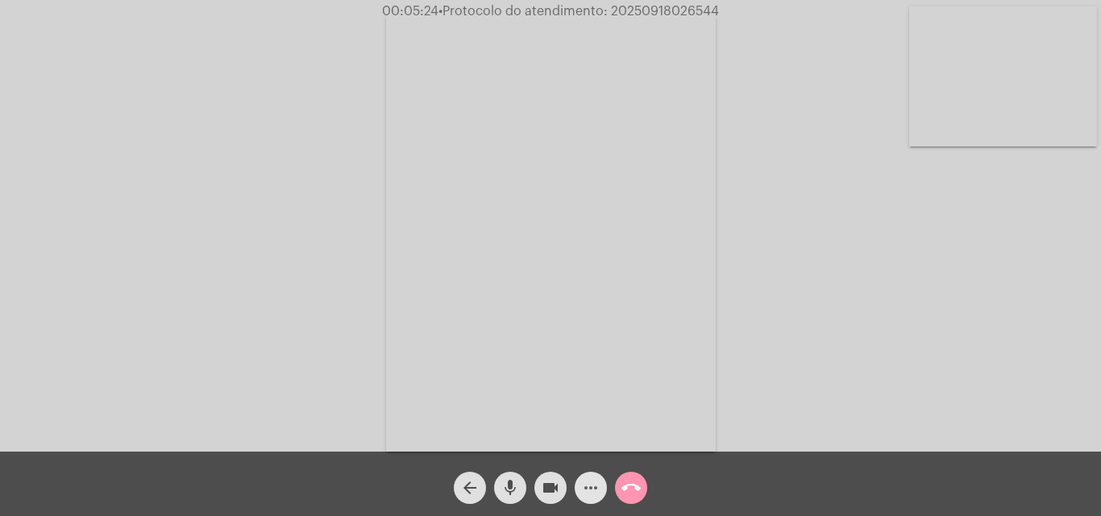
click at [588, 496] on mat-icon "more_horiz" at bounding box center [590, 488] width 19 height 19
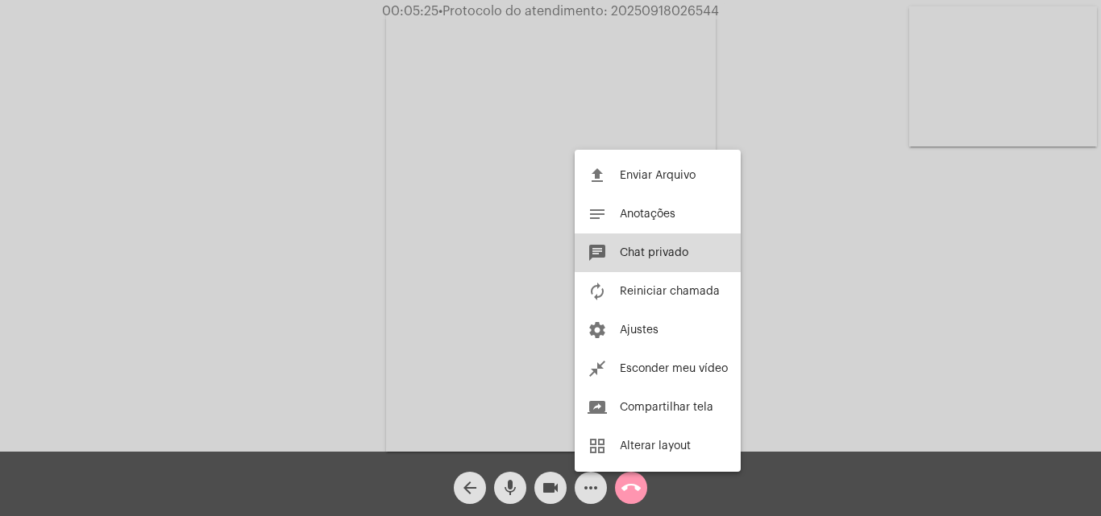
click at [671, 250] on span "Chat privado" at bounding box center [654, 252] width 68 height 11
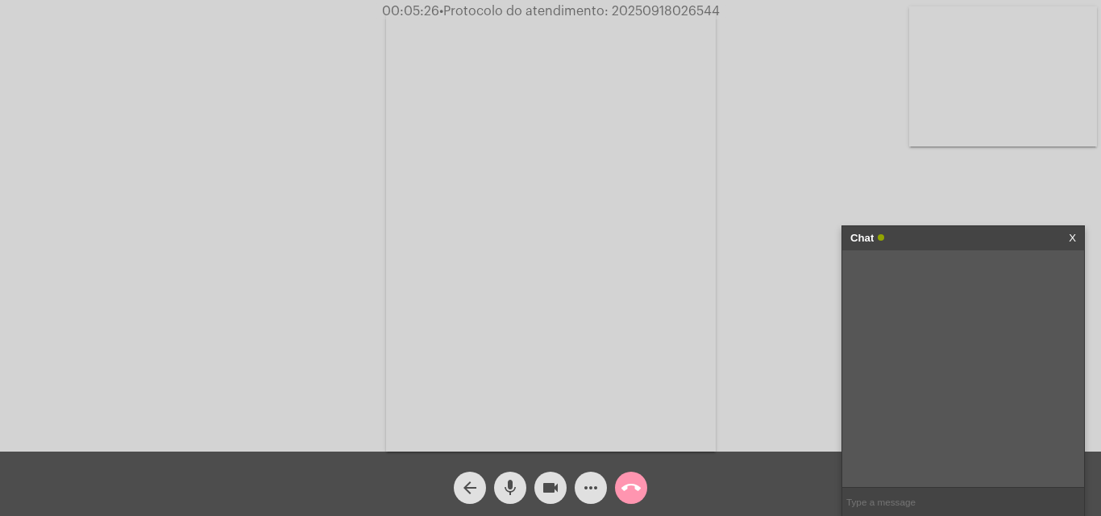
click at [674, 10] on span "• Protocolo do atendimento: 20250918026544" at bounding box center [579, 11] width 280 height 13
click at [632, 495] on mat-icon "call_end" at bounding box center [630, 488] width 19 height 19
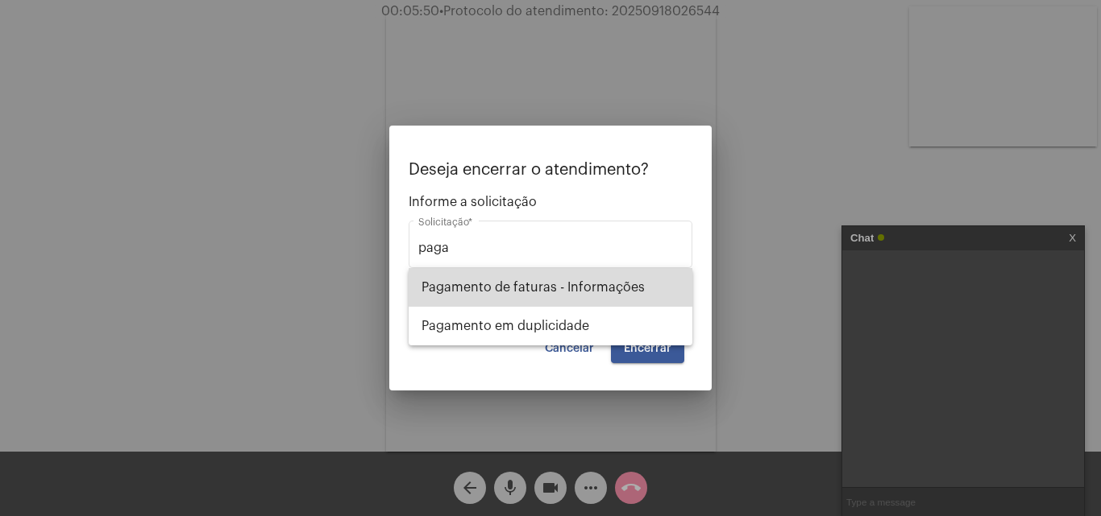
click at [628, 289] on span "Pagamento de faturas - Informações" at bounding box center [550, 287] width 258 height 39
type input "Pagamento de faturas - Informações"
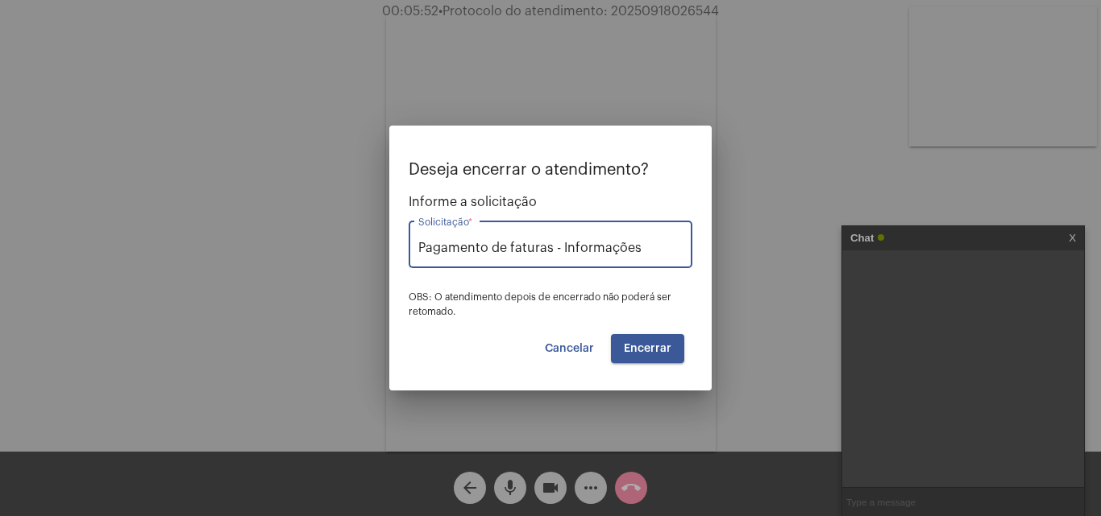
click at [657, 343] on span "Encerrar" at bounding box center [648, 348] width 48 height 11
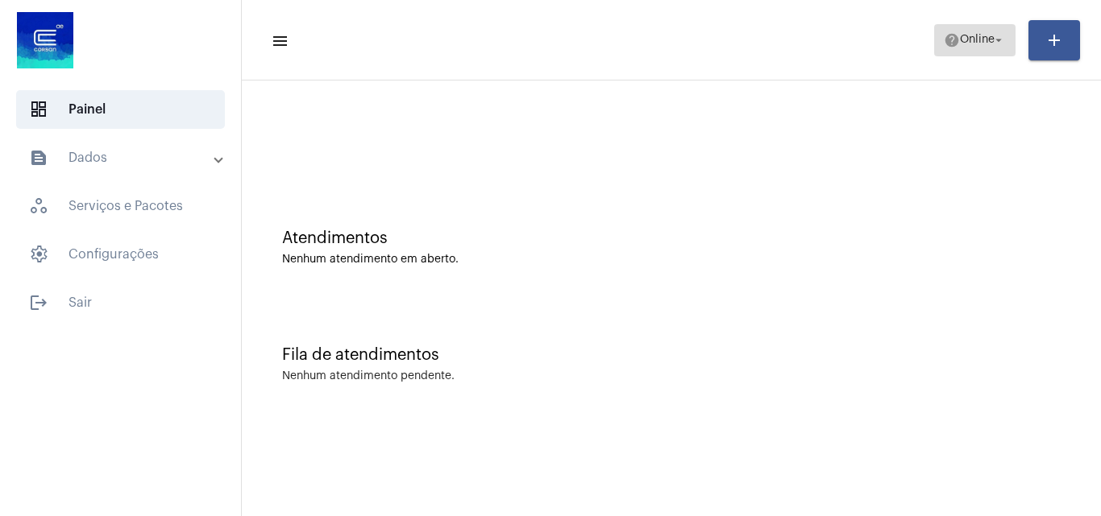
click at [943, 52] on span "help Online arrow_drop_down" at bounding box center [974, 39] width 62 height 29
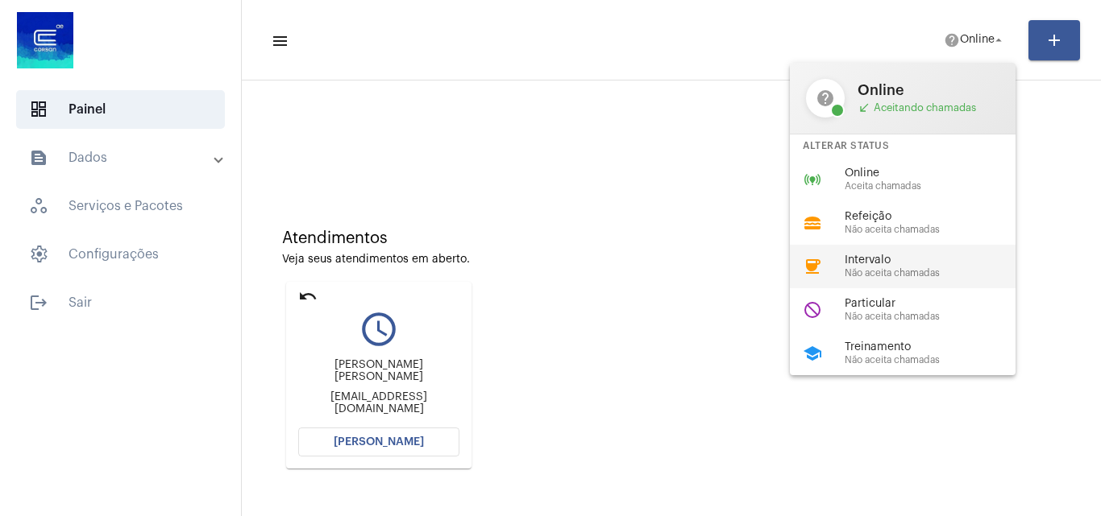
click at [790, 158] on button "online_prediction Online Aceita chamadas" at bounding box center [903, 180] width 226 height 44
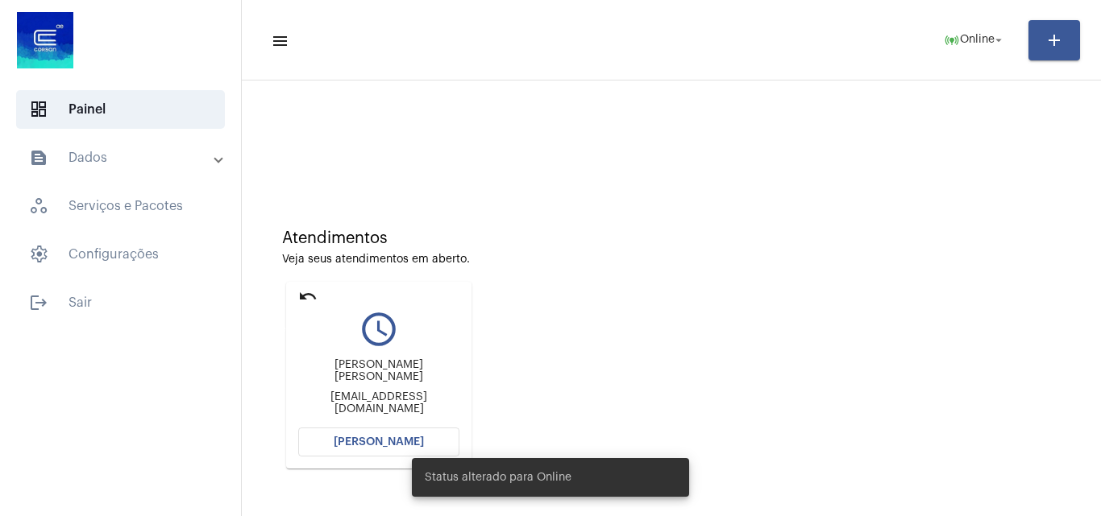
click at [305, 296] on mat-icon "undo" at bounding box center [307, 296] width 19 height 19
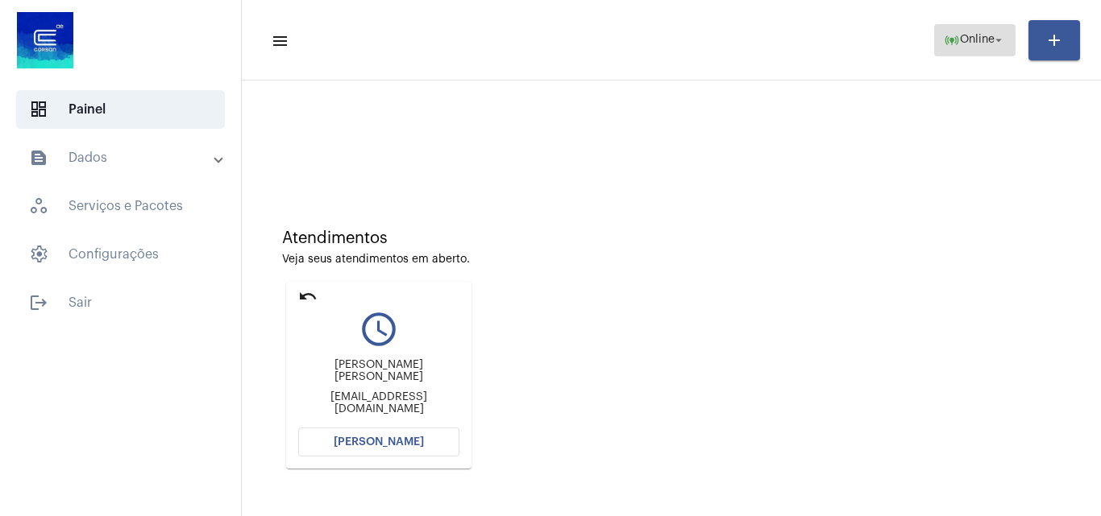
click at [962, 46] on span "online_prediction Online arrow_drop_down" at bounding box center [974, 39] width 62 height 29
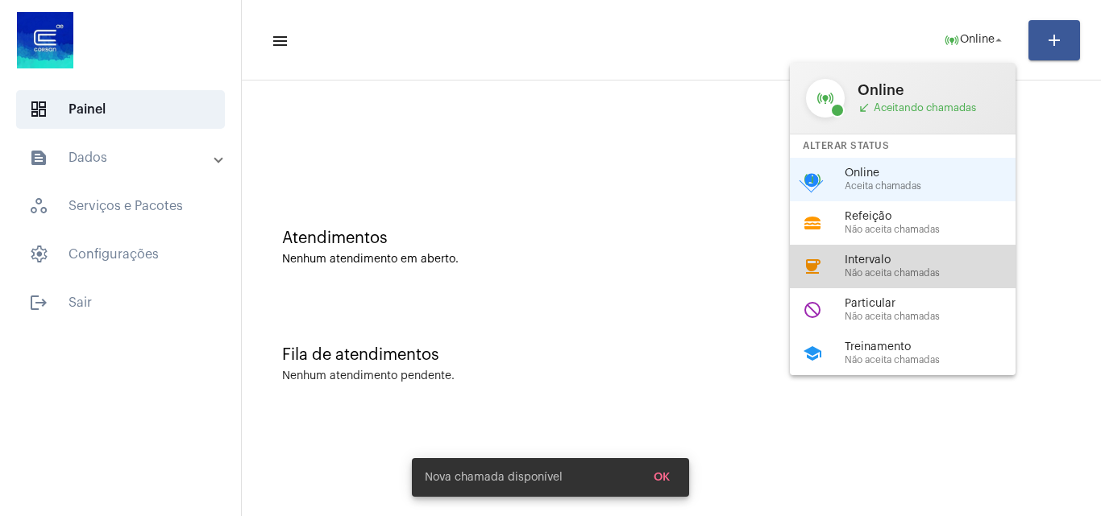
click at [932, 271] on span "Não aceita chamadas" at bounding box center [936, 273] width 184 height 10
